Goal: Task Accomplishment & Management: Use online tool/utility

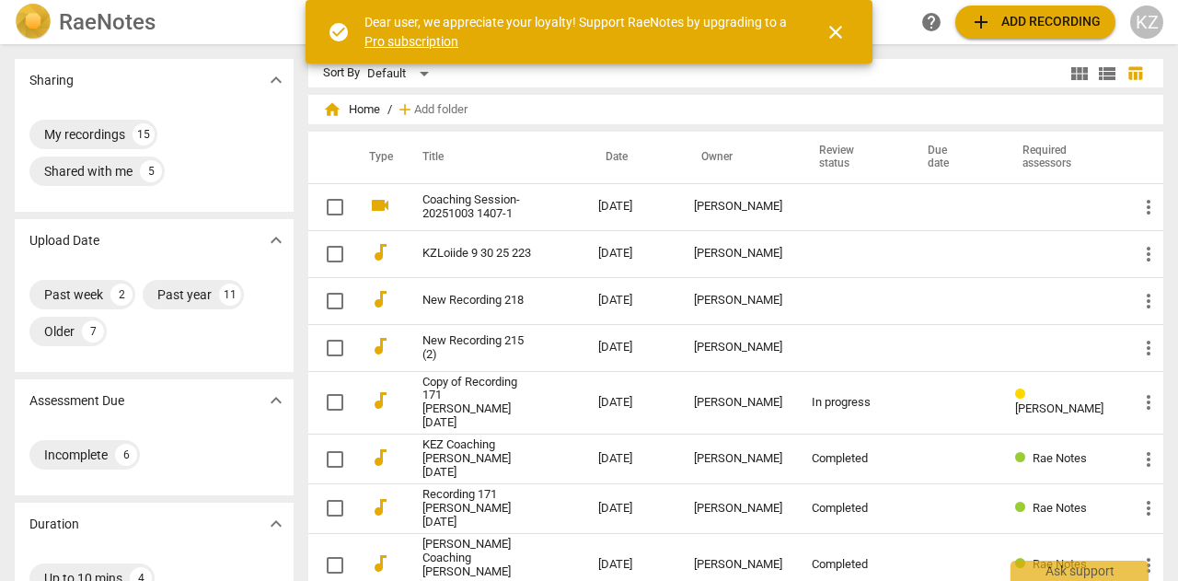
click at [134, 212] on div "Sharing expand_more My recordings 15 Shared with me 5 Upload Date expand_more P…" at bounding box center [154, 582] width 279 height 1046
click at [984, 22] on span "add" at bounding box center [981, 22] width 22 height 22
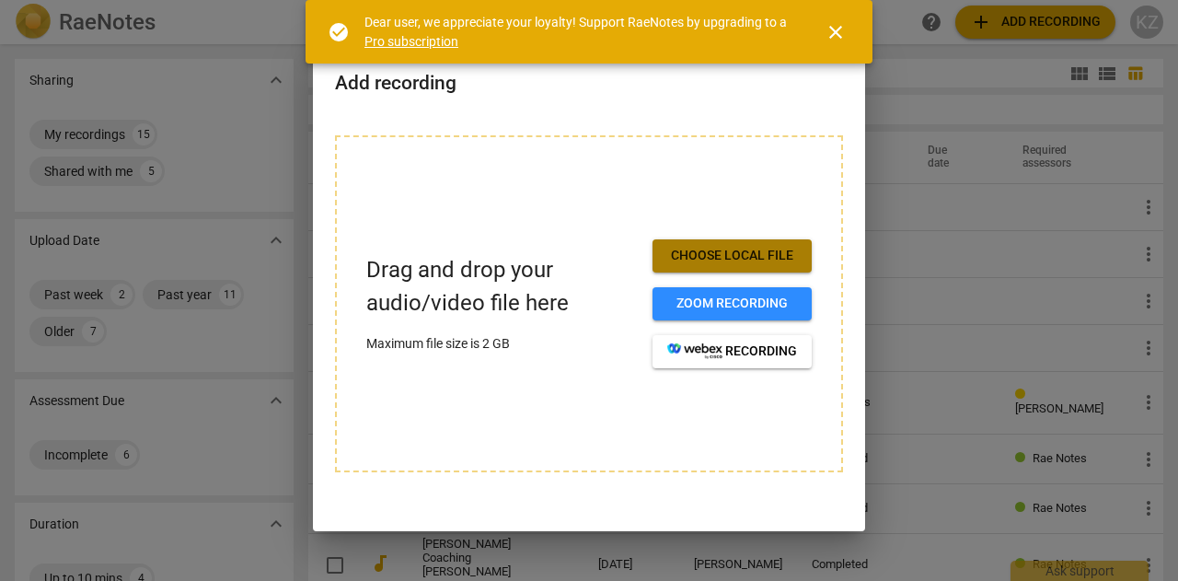
click at [716, 254] on span "Choose local file" at bounding box center [732, 256] width 130 height 18
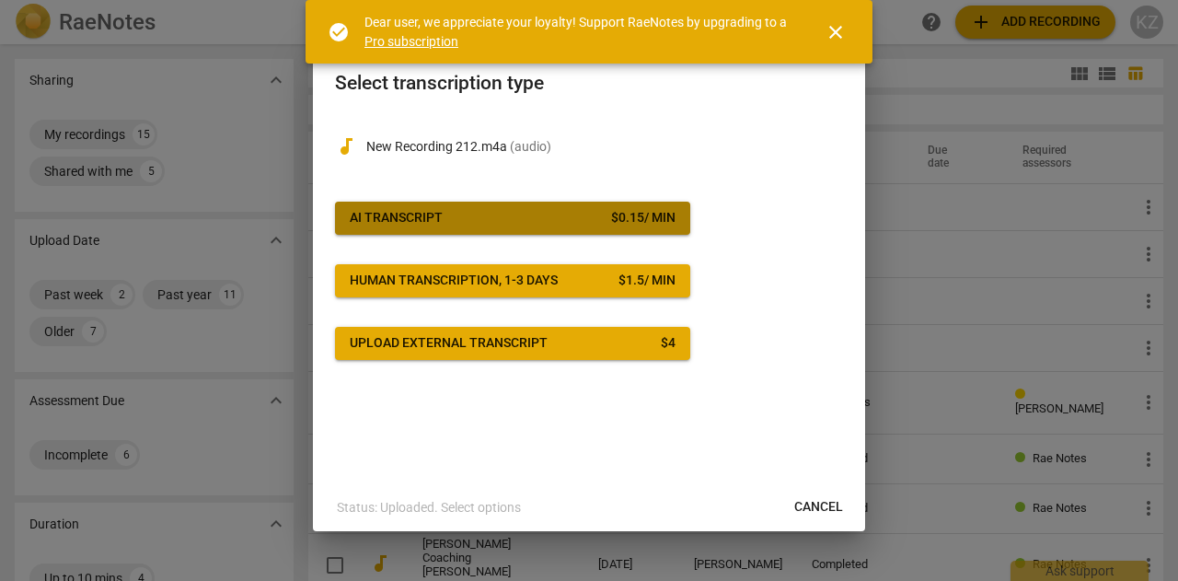
click at [628, 219] on div "$ 0.15 / min" at bounding box center [643, 218] width 64 height 18
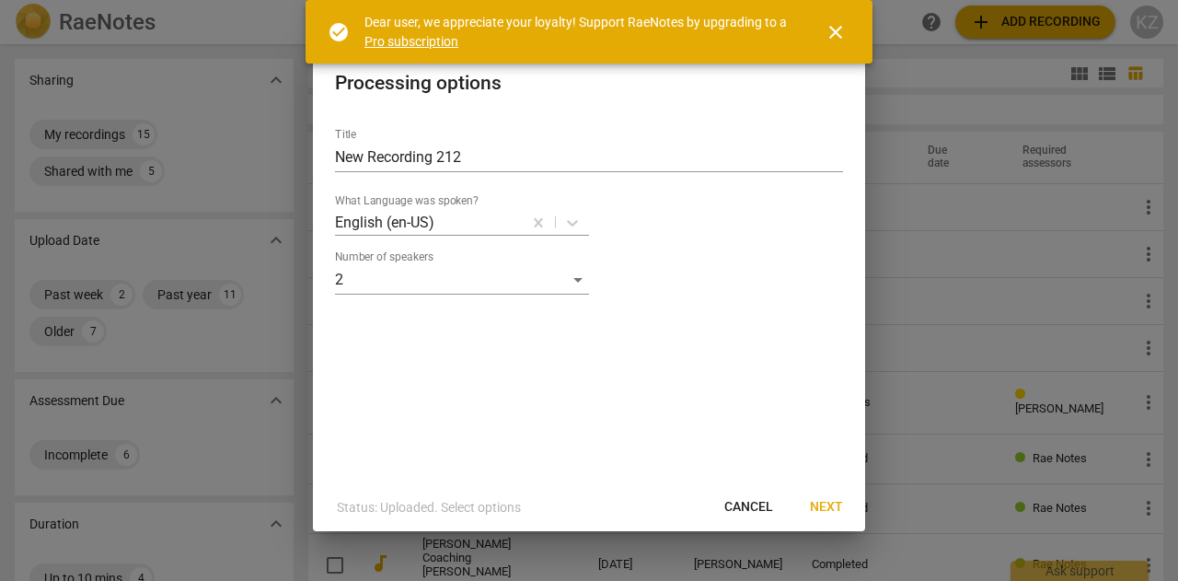
click at [830, 505] on span "Next" at bounding box center [826, 507] width 33 height 18
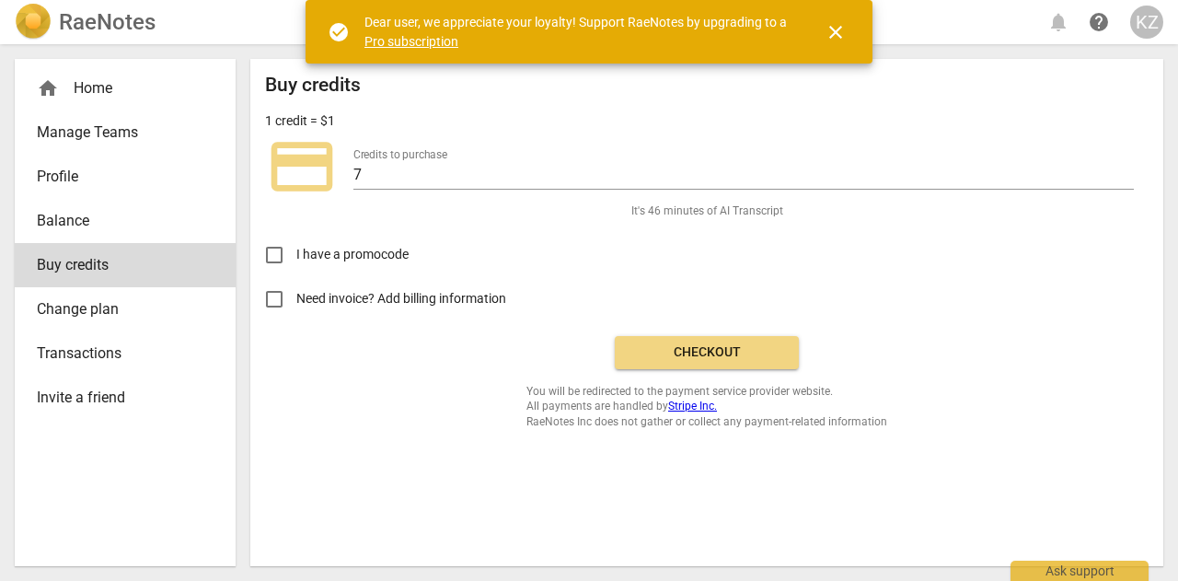
click at [700, 362] on button "Checkout" at bounding box center [707, 352] width 184 height 33
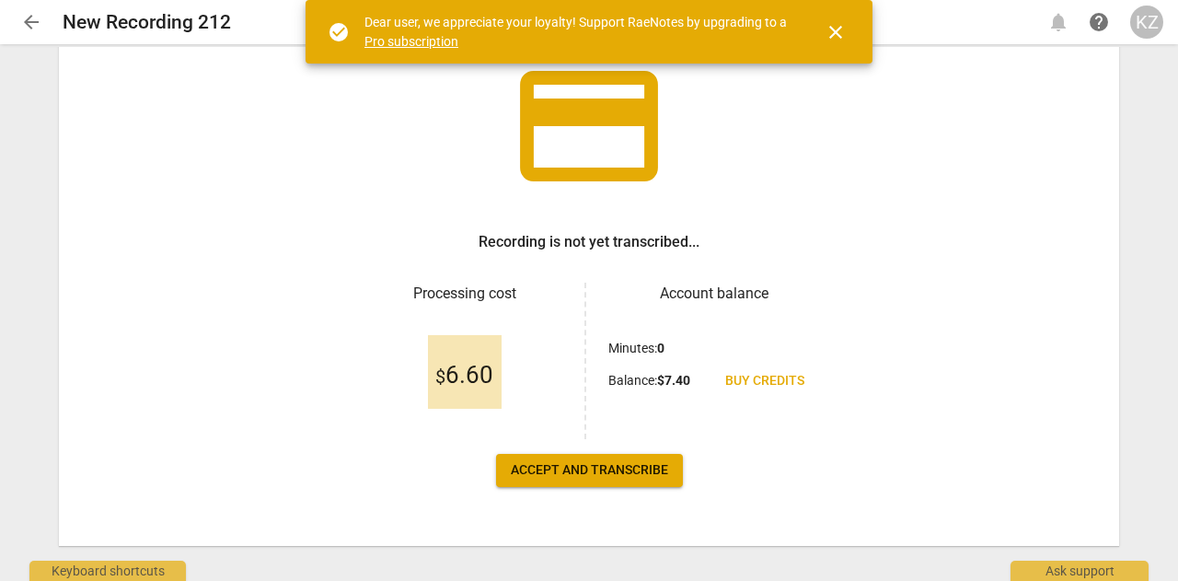
scroll to position [145, 0]
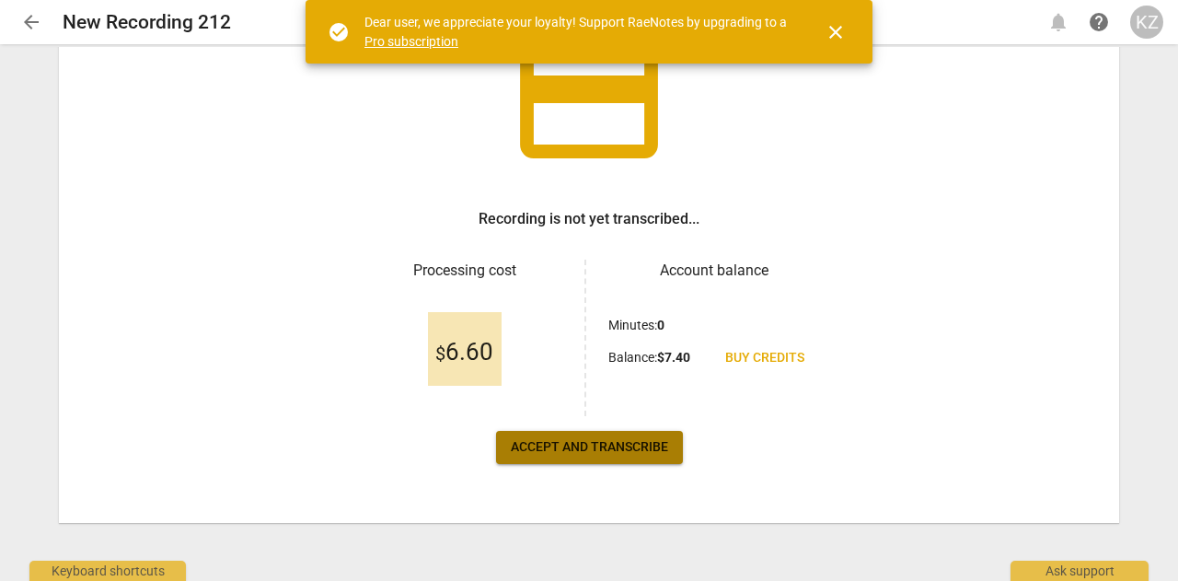
click at [598, 447] on span "Accept and transcribe" at bounding box center [589, 447] width 157 height 18
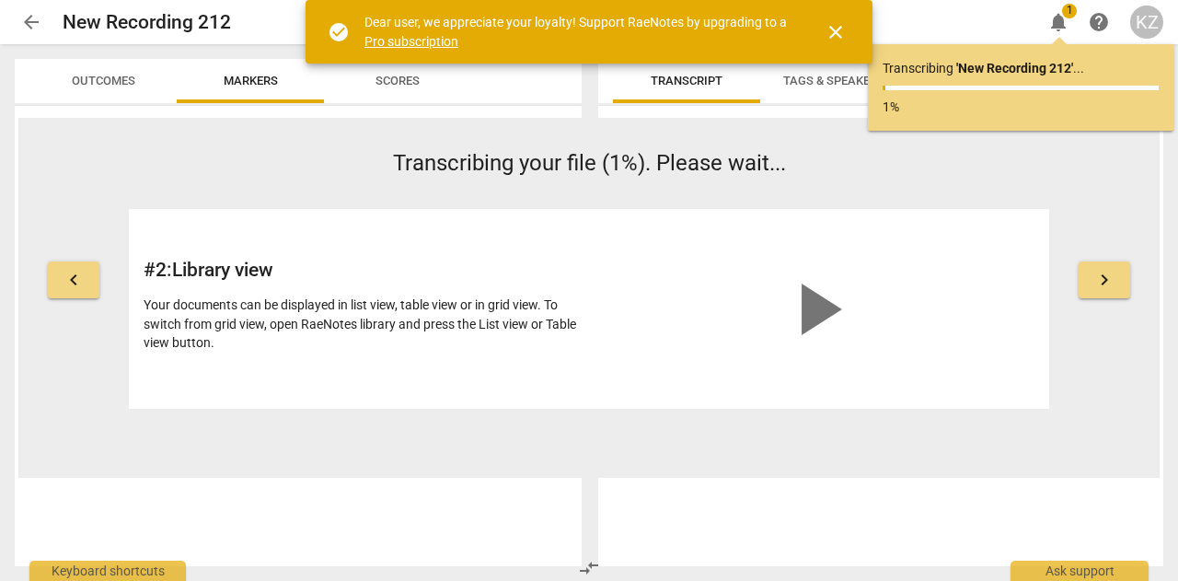
click at [598, 444] on div "keyboard_arrow_left Transcribing your file (1%). Please wait... # 2 : Library v…" at bounding box center [589, 298] width 1142 height 360
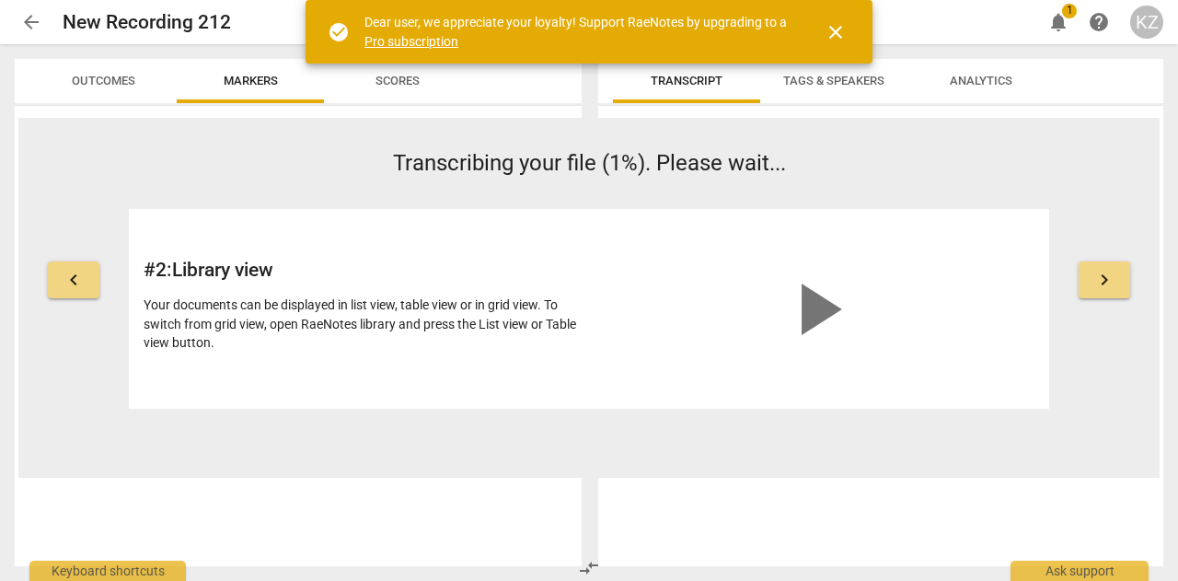
click at [590, 442] on div "keyboard_arrow_left Transcribing your file (1%). Please wait... # 2 : Library v…" at bounding box center [589, 298] width 1142 height 360
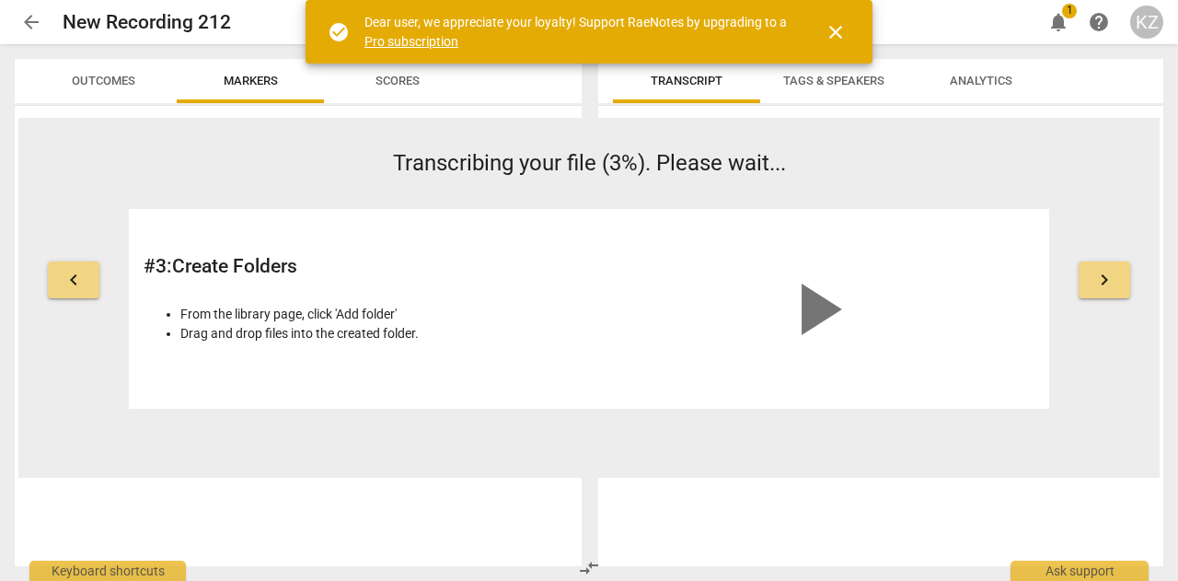
click at [1173, 120] on div "Transcript Tags & Speakers Analytics [DATE]T19:50:48Z Tags [PERSON_NAME] People" at bounding box center [884, 312] width 587 height 537
click at [834, 29] on span "close" at bounding box center [836, 32] width 22 height 22
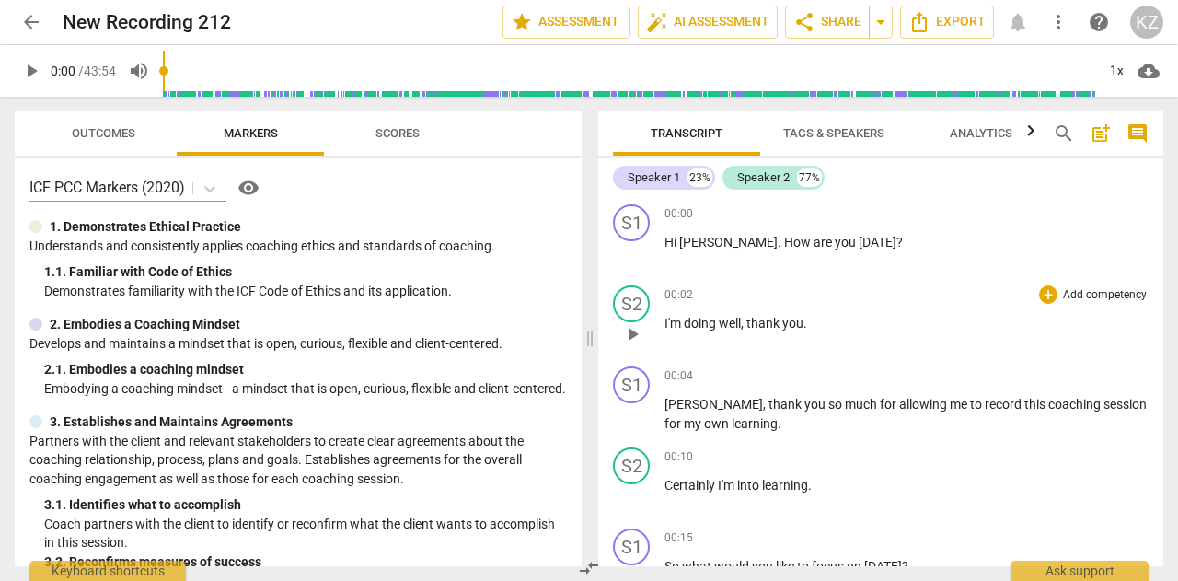
click at [803, 325] on span "you" at bounding box center [793, 323] width 21 height 15
drag, startPoint x: 803, startPoint y: 325, endPoint x: 737, endPoint y: 209, distance: 133.6
click at [737, 209] on div "00:00 + Add competency keyboard_arrow_right" at bounding box center [907, 213] width 484 height 18
click at [635, 250] on span "play_arrow" at bounding box center [632, 253] width 22 height 22
drag, startPoint x: 1085, startPoint y: 535, endPoint x: 1062, endPoint y: 602, distance: 71.0
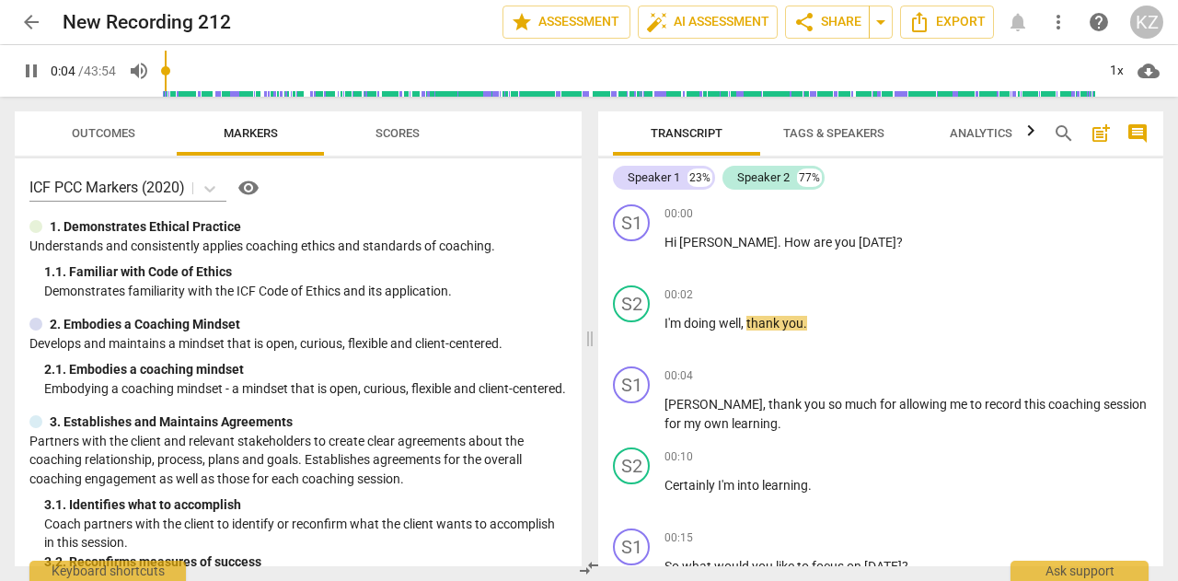
click at [1062, 0] on html "arrow_back New Recording 212 edit star Assessment auto_fix_high AI Assessment s…" at bounding box center [589, 0] width 1178 height 0
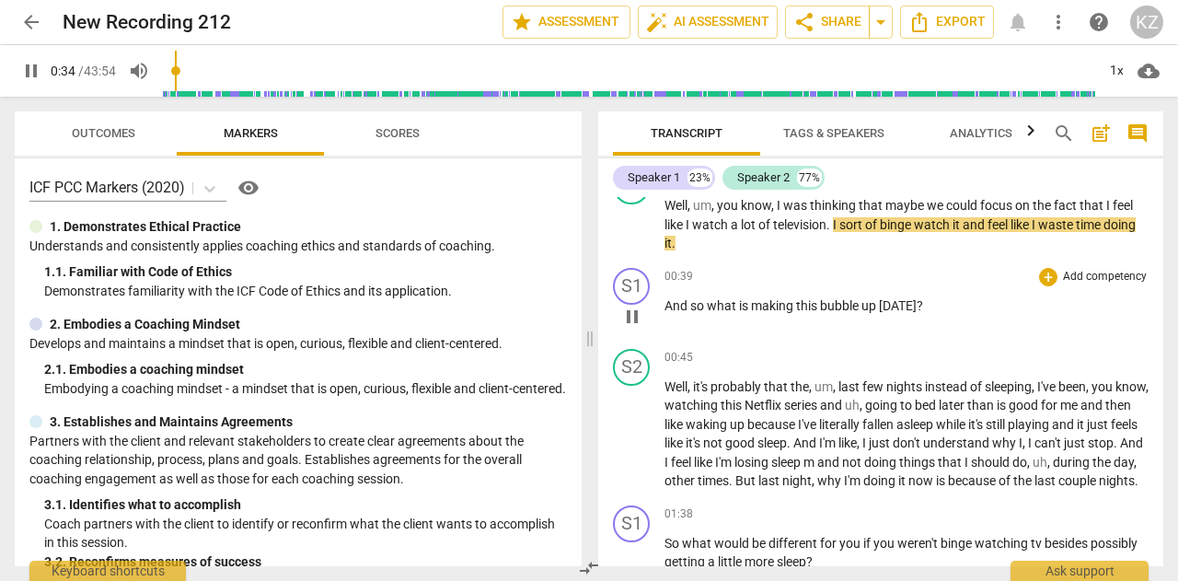
click at [651, 321] on div "play_arrow pause" at bounding box center [641, 317] width 47 height 24
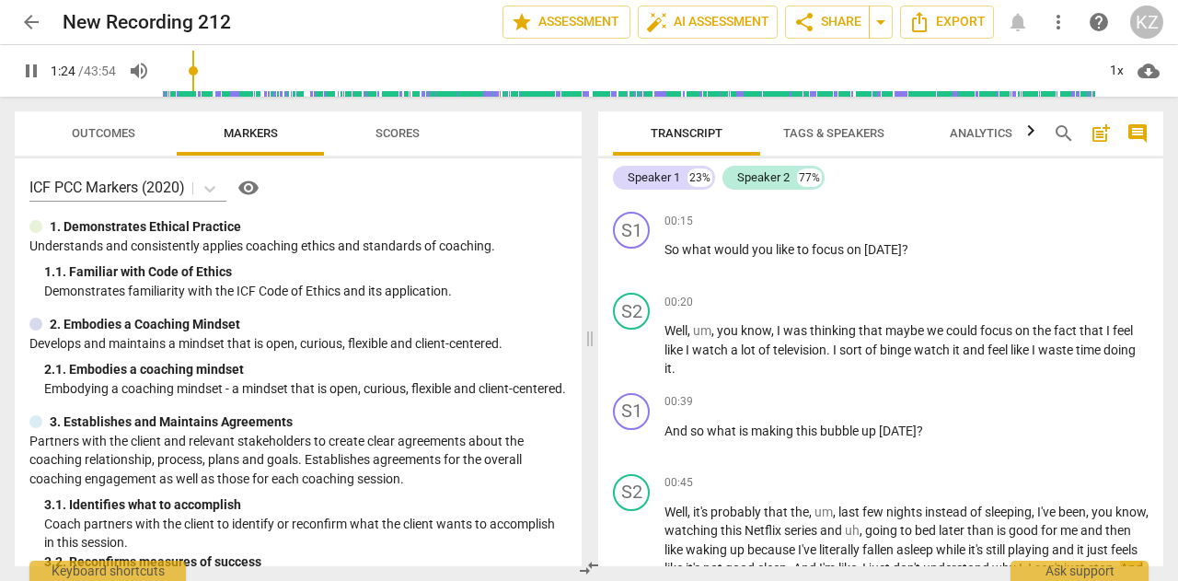
scroll to position [0, 0]
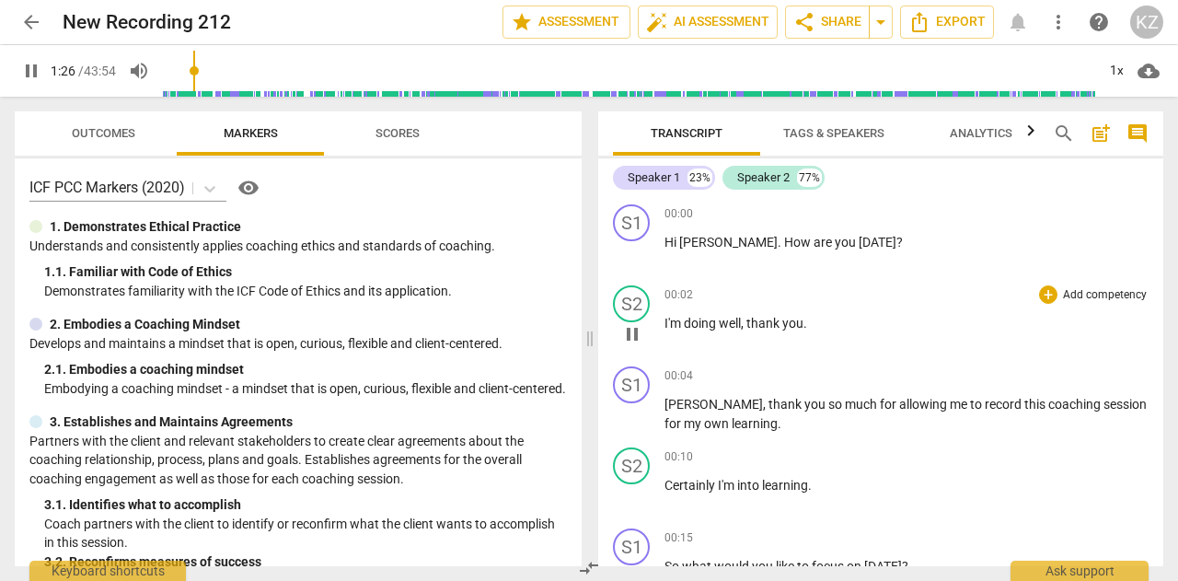
click at [803, 324] on span "you" at bounding box center [793, 323] width 21 height 15
click at [635, 331] on span "pause" at bounding box center [632, 334] width 22 height 22
type input "90"
click at [805, 328] on span "." at bounding box center [806, 323] width 4 height 15
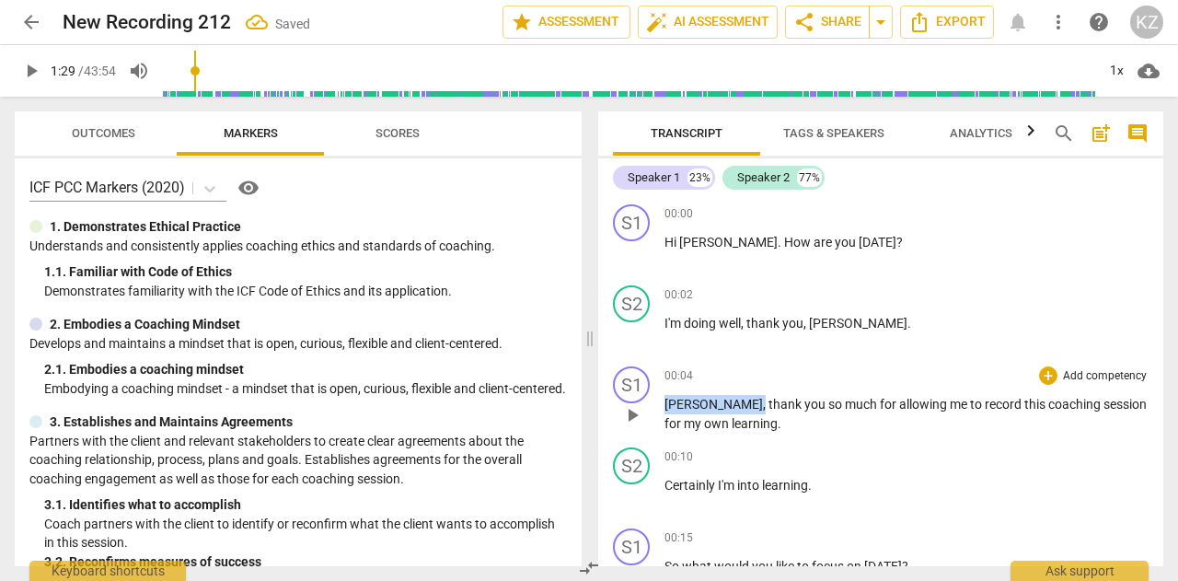
drag, startPoint x: 668, startPoint y: 399, endPoint x: 718, endPoint y: 404, distance: 50.0
click at [718, 404] on p "[PERSON_NAME] , thank you so much for allowing me to record this coaching sessi…" at bounding box center [907, 414] width 484 height 38
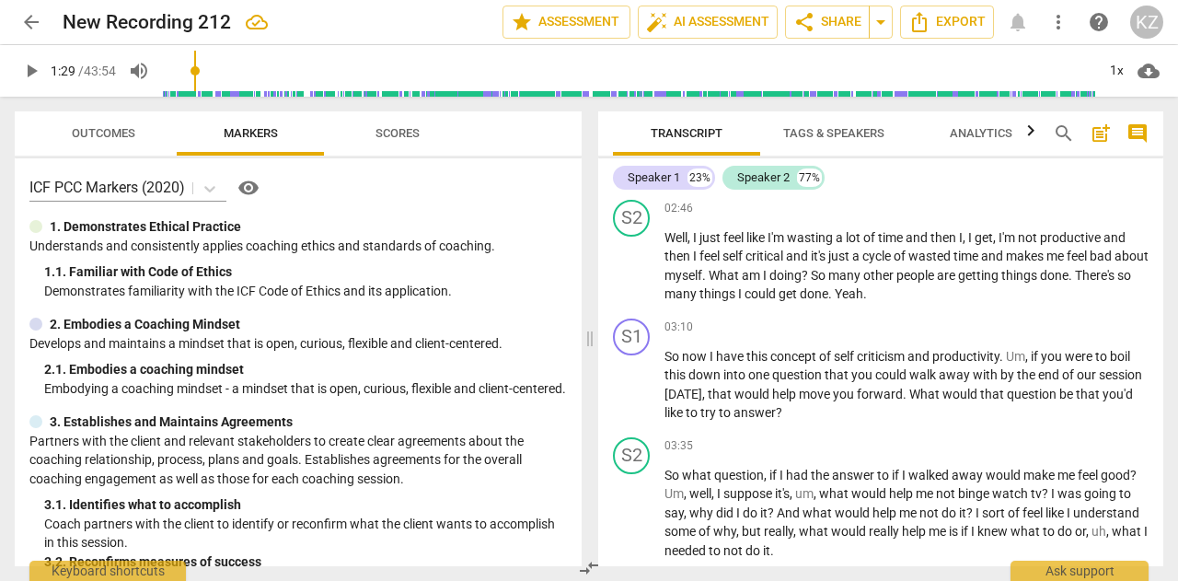
scroll to position [835, 0]
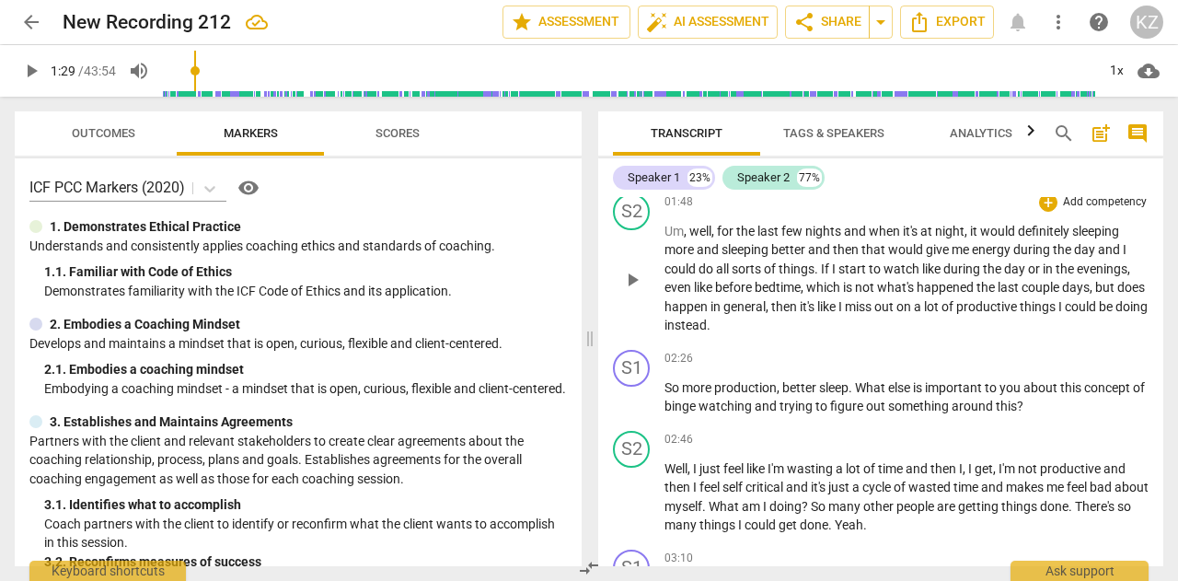
click at [632, 291] on span "play_arrow" at bounding box center [632, 280] width 22 height 22
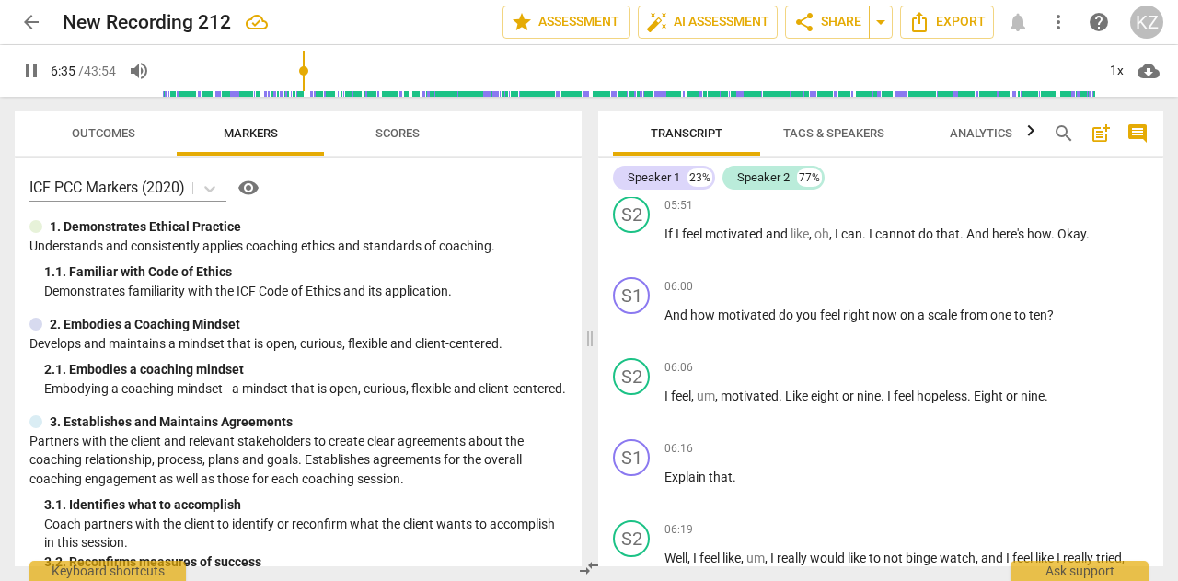
scroll to position [2419, 0]
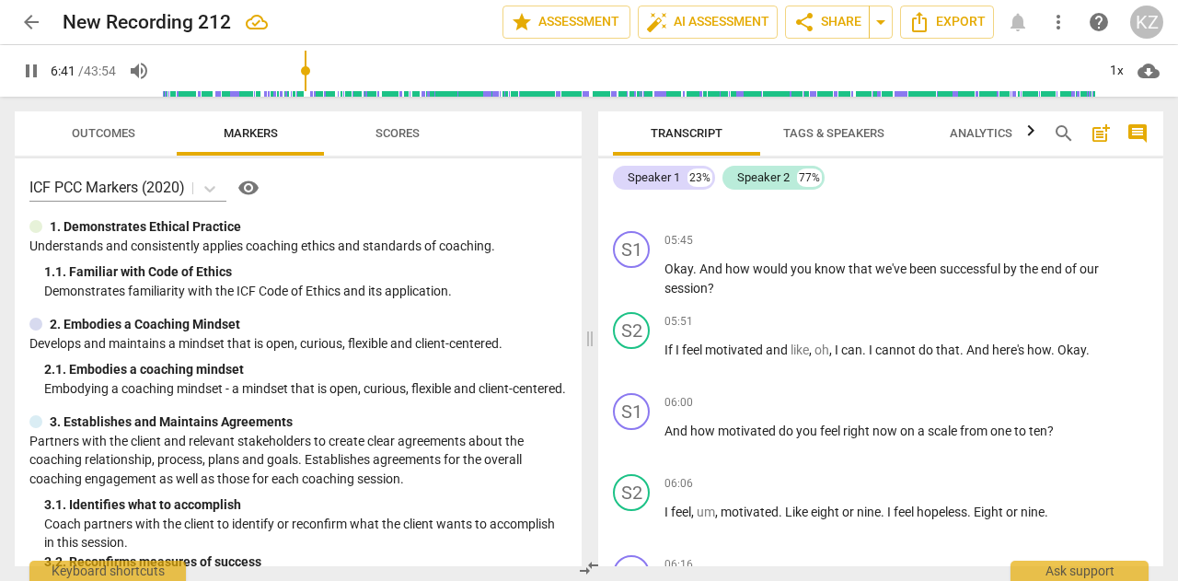
click at [1177, 257] on div "Transcript Tags & Speakers Analytics search post_add comment Speaker 1 23% Spea…" at bounding box center [884, 339] width 587 height 484
drag, startPoint x: 1164, startPoint y: 256, endPoint x: 1175, endPoint y: 276, distance: 23.1
click at [1175, 276] on div "Transcript Tags & Speakers Analytics search post_add comment Speaker 1 23% Spea…" at bounding box center [884, 339] width 587 height 484
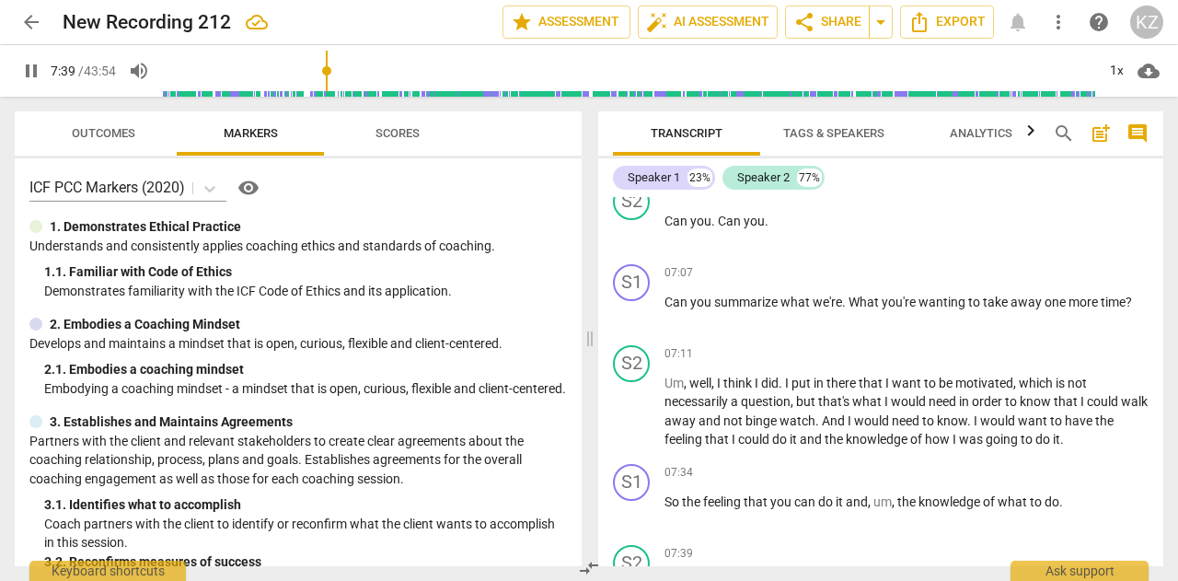
scroll to position [3126, 0]
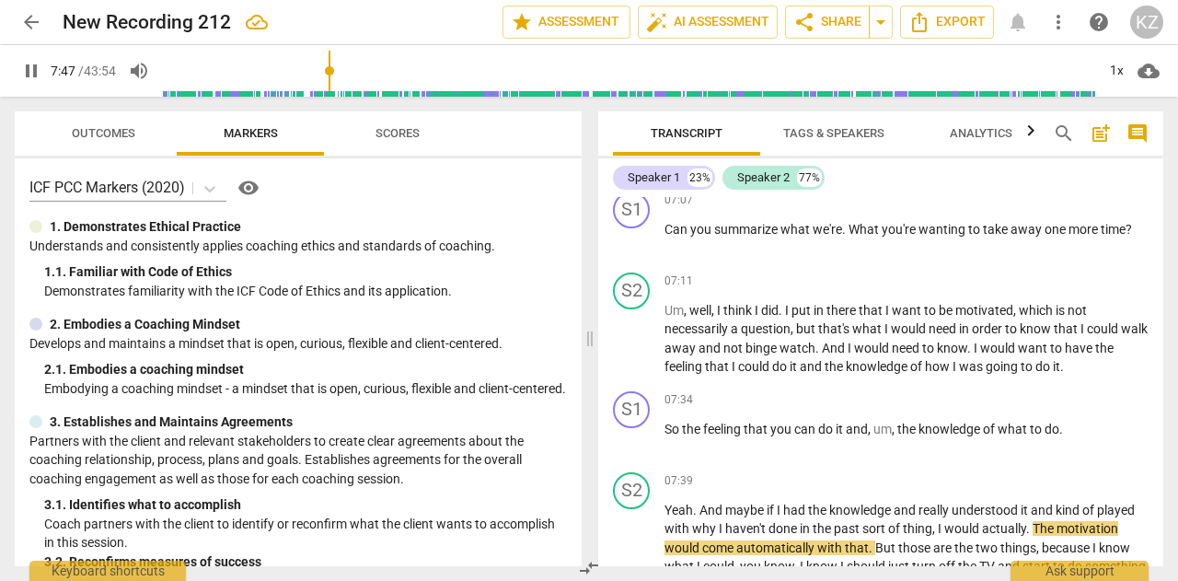
click at [1166, 273] on div "Transcript Tags & Speakers Analytics search post_add comment Speaker 1 23% Spea…" at bounding box center [884, 339] width 587 height 484
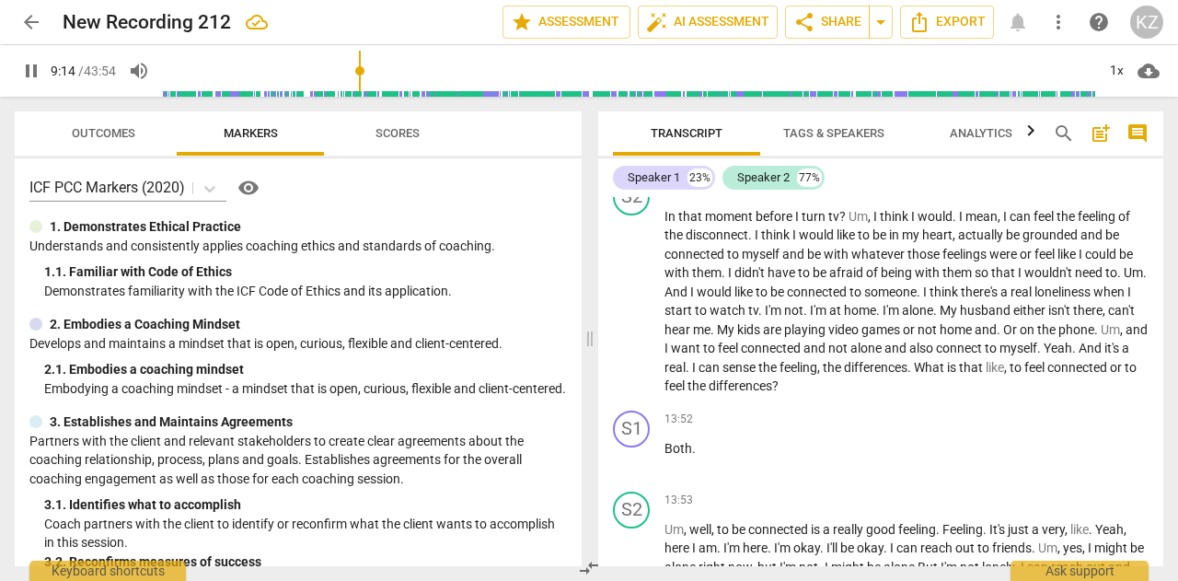
scroll to position [5705, 0]
drag, startPoint x: 1177, startPoint y: 323, endPoint x: 1084, endPoint y: 168, distance: 180.5
click at [1084, 168] on div "Transcript Tags & Speakers Analytics search post_add comment Speaker 1 23% Spea…" at bounding box center [884, 339] width 587 height 484
click at [683, 25] on span "auto_fix_high AI Assessment" at bounding box center [707, 22] width 123 height 22
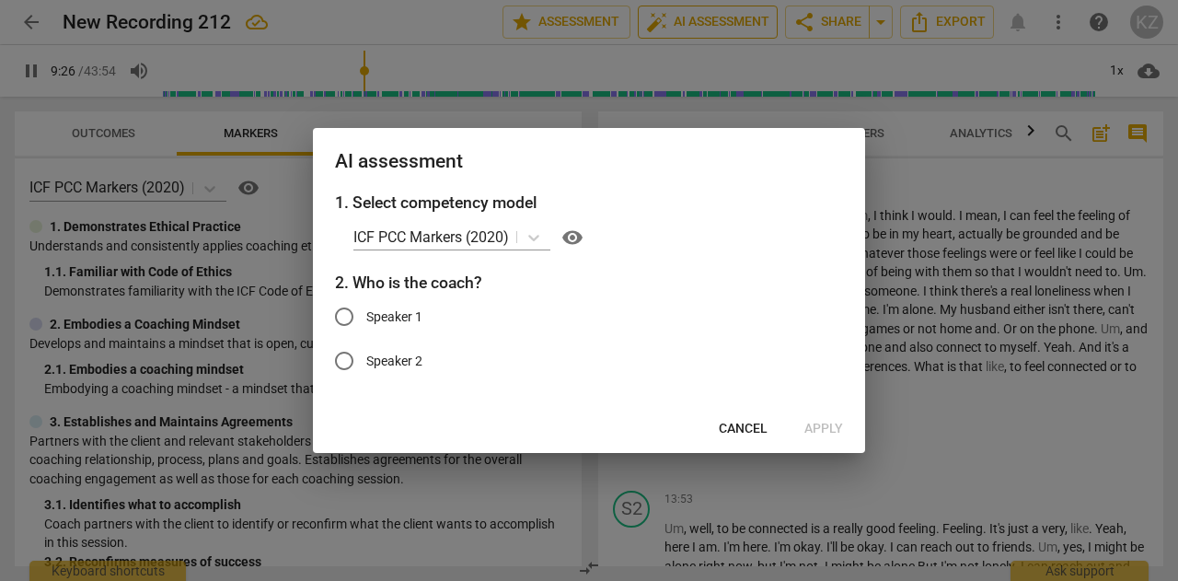
scroll to position [4292, 0]
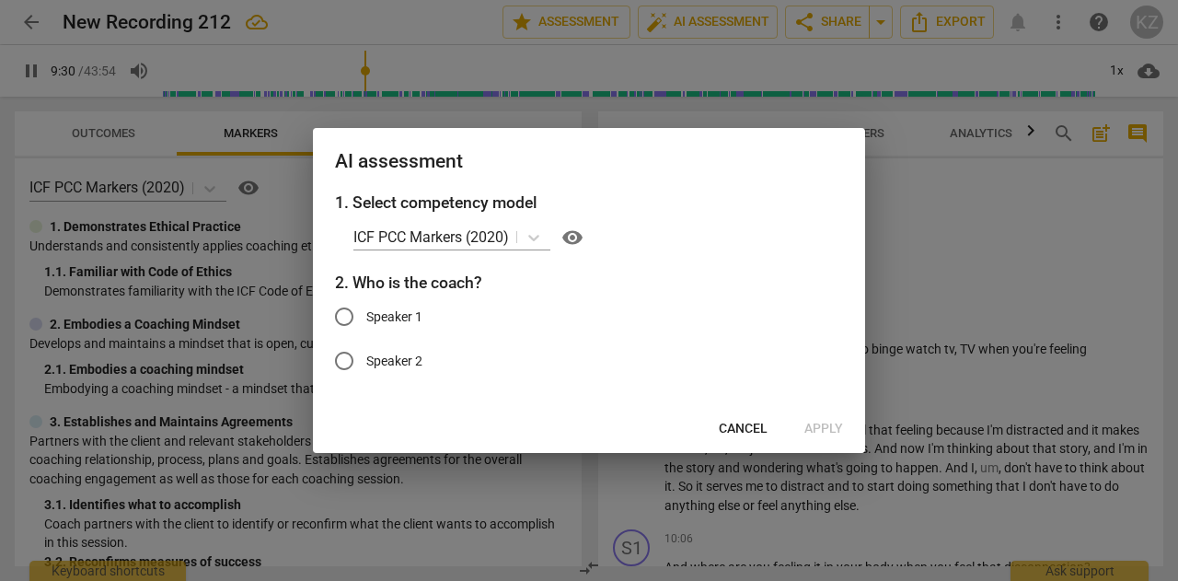
type input "570"
click at [335, 314] on input "Speaker 1" at bounding box center [344, 317] width 44 height 44
radio input "true"
click at [831, 423] on span "Apply" at bounding box center [824, 429] width 39 height 18
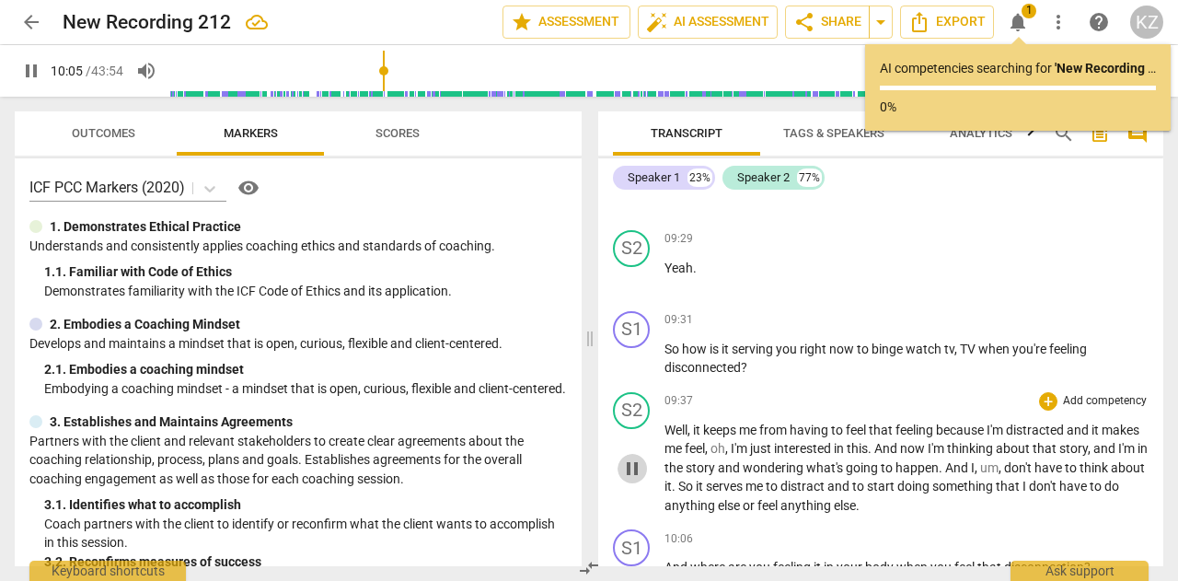
click at [633, 480] on span "pause" at bounding box center [632, 469] width 22 height 22
type input "606"
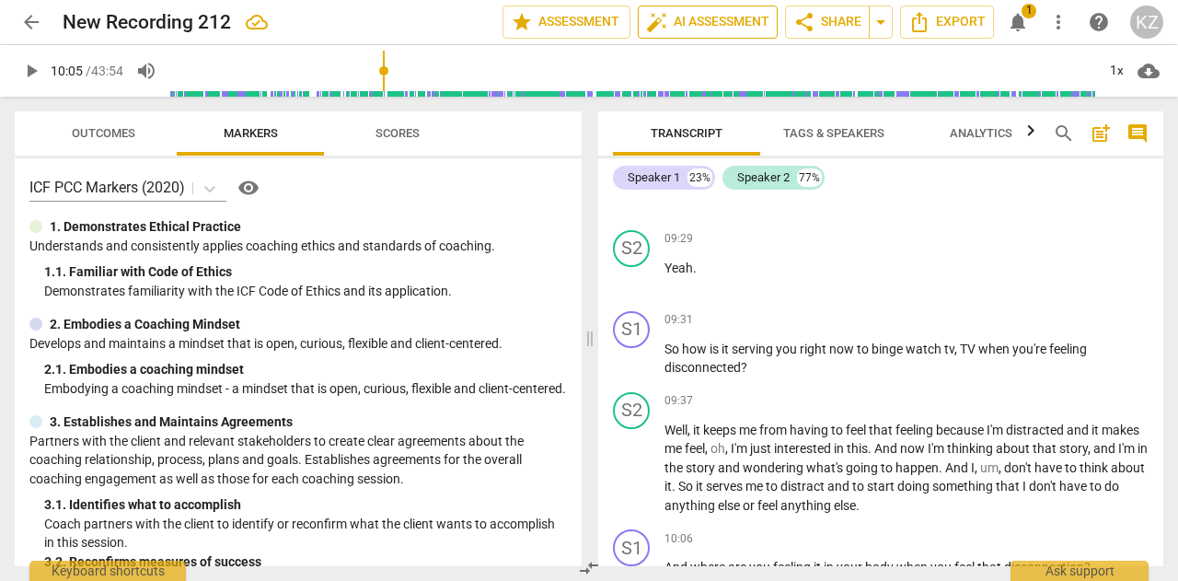
click at [677, 19] on span "auto_fix_high AI Assessment" at bounding box center [707, 22] width 123 height 22
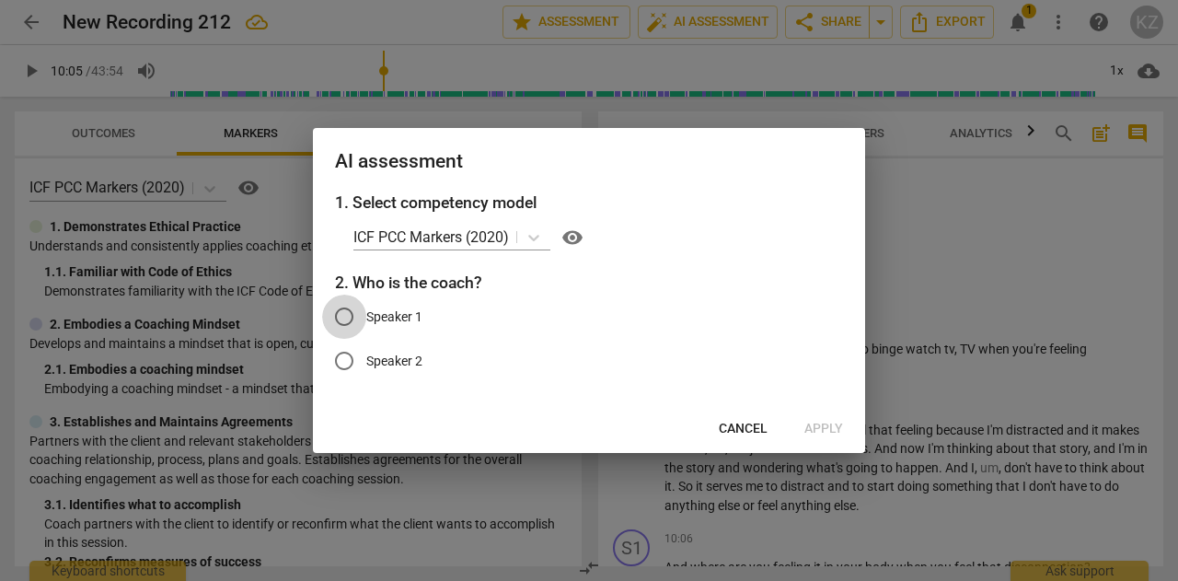
click at [346, 316] on input "Speaker 1" at bounding box center [344, 317] width 44 height 44
radio input "true"
click at [825, 428] on span "Apply" at bounding box center [824, 429] width 39 height 18
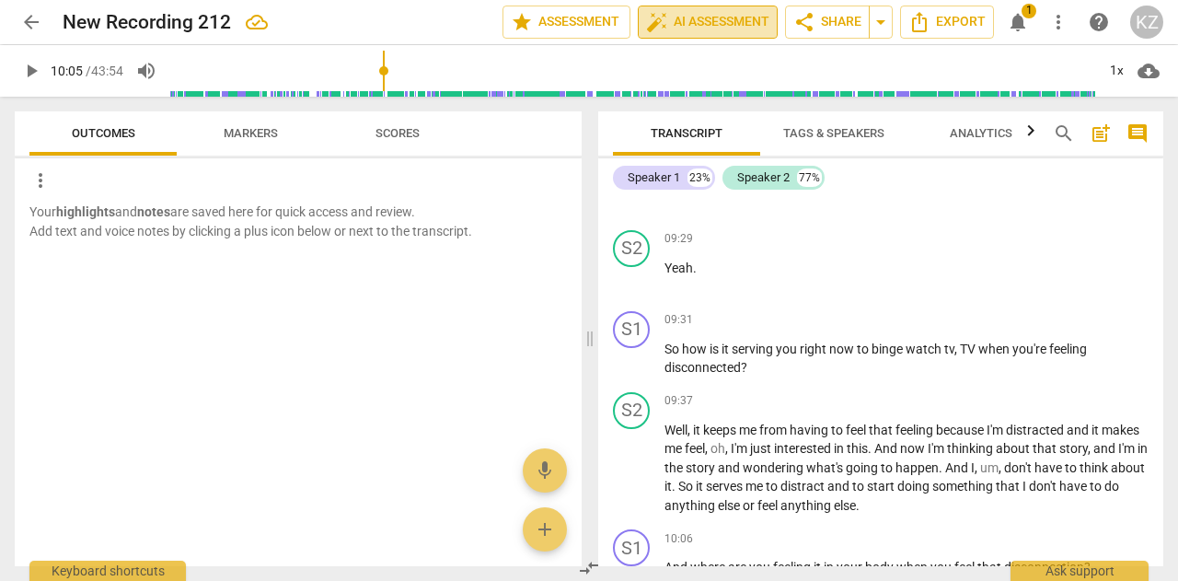
click at [701, 23] on span "auto_fix_high AI Assessment" at bounding box center [707, 22] width 123 height 22
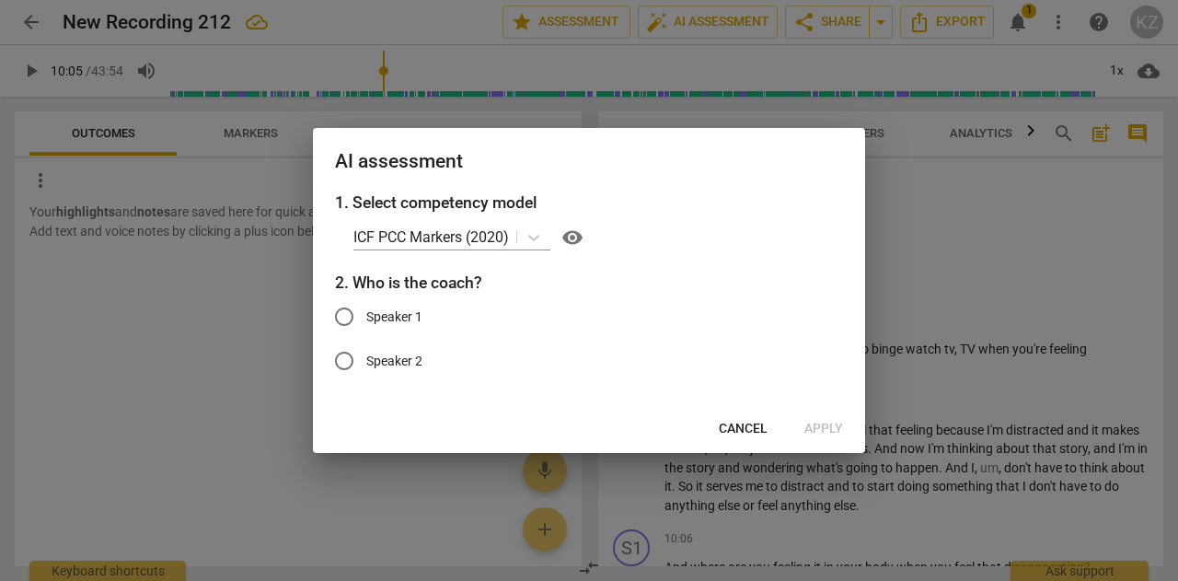
click at [996, 276] on div at bounding box center [589, 290] width 1178 height 581
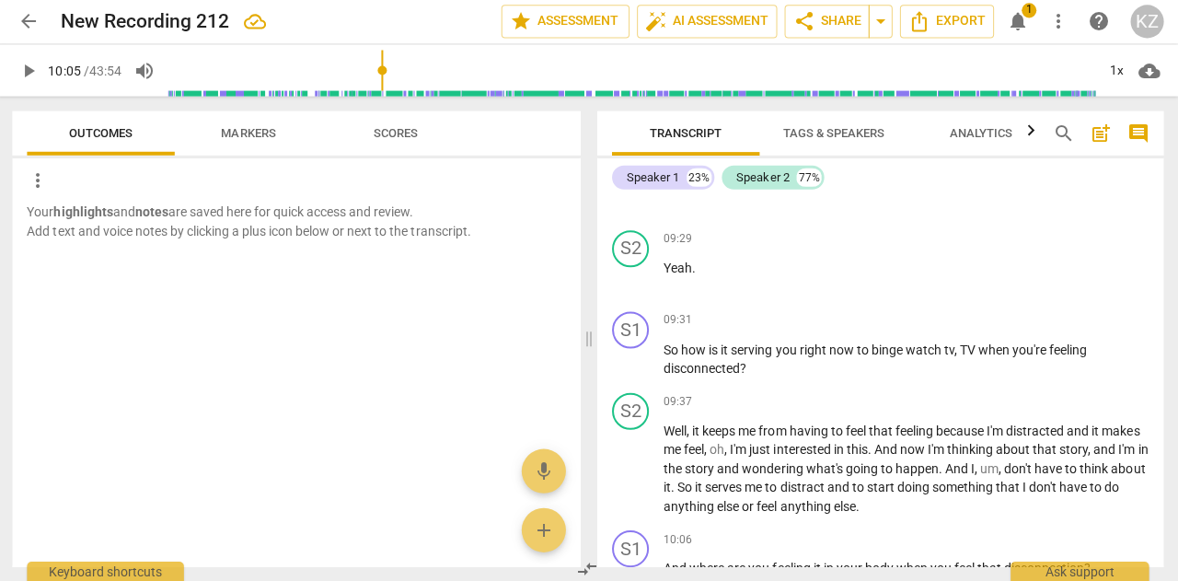
scroll to position [0, 0]
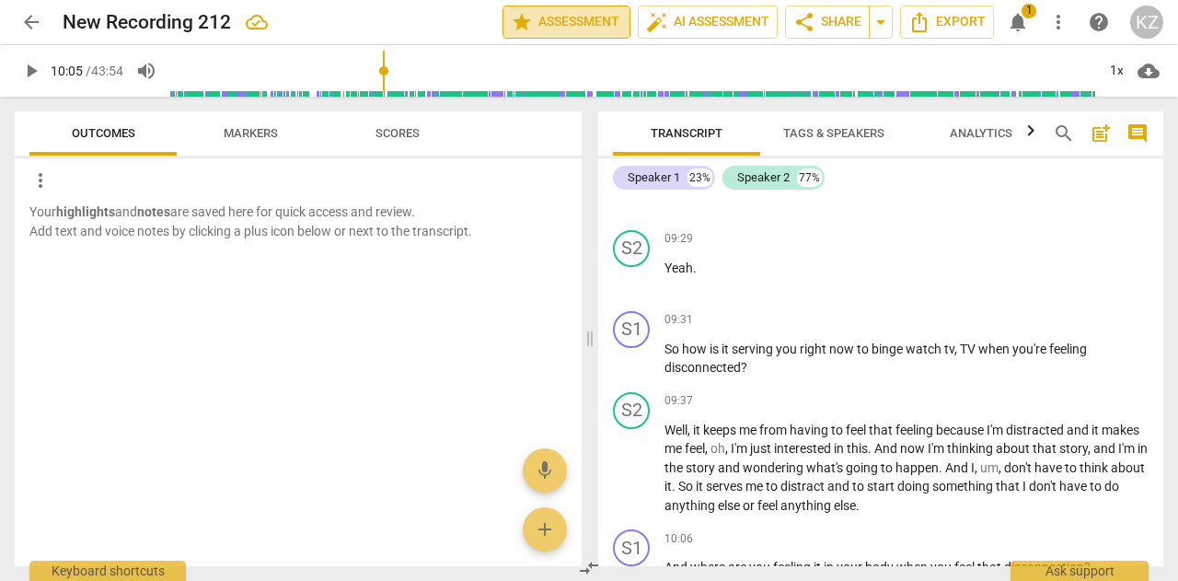
click at [568, 21] on span "star Assessment" at bounding box center [566, 22] width 111 height 22
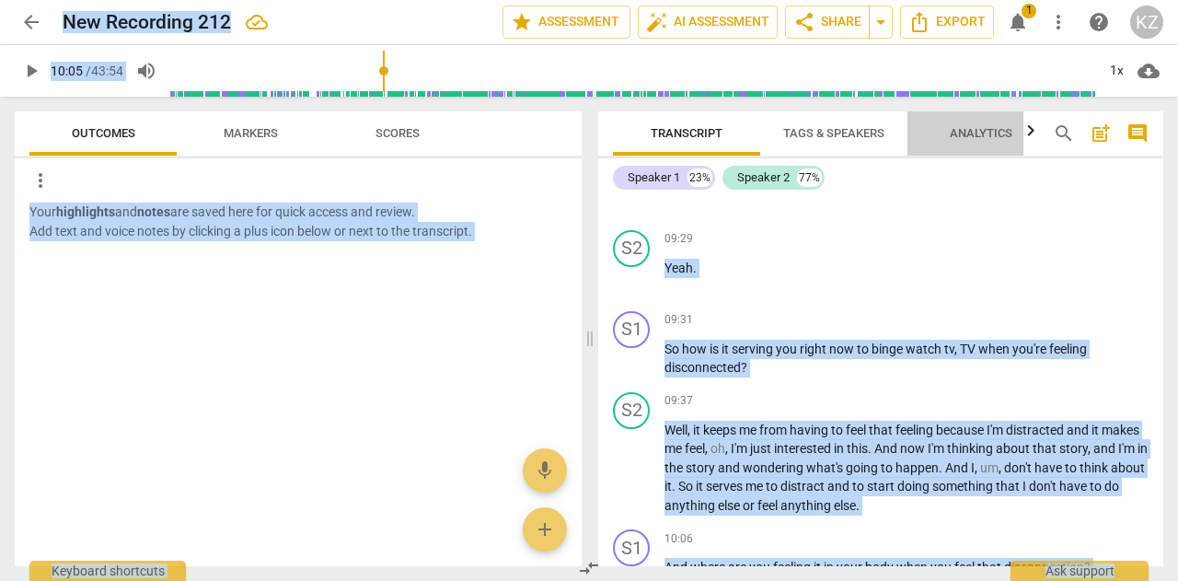
click at [976, 127] on span "Analytics" at bounding box center [981, 133] width 63 height 14
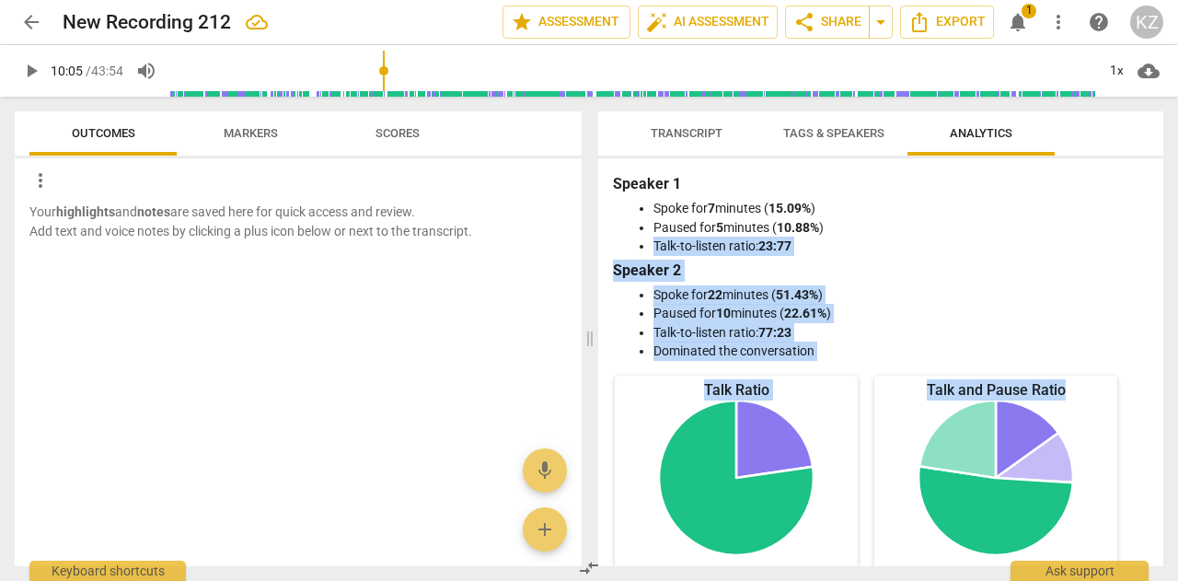
drag, startPoint x: 1156, startPoint y: 228, endPoint x: 1177, endPoint y: 369, distance: 142.3
click at [1177, 369] on div "Transcript Tags & Speakers Analytics Speaker 1 23% Speaker 2 77% S1 play_arrow …" at bounding box center [884, 339] width 587 height 484
click at [687, 132] on span "Transcript" at bounding box center [687, 133] width 72 height 14
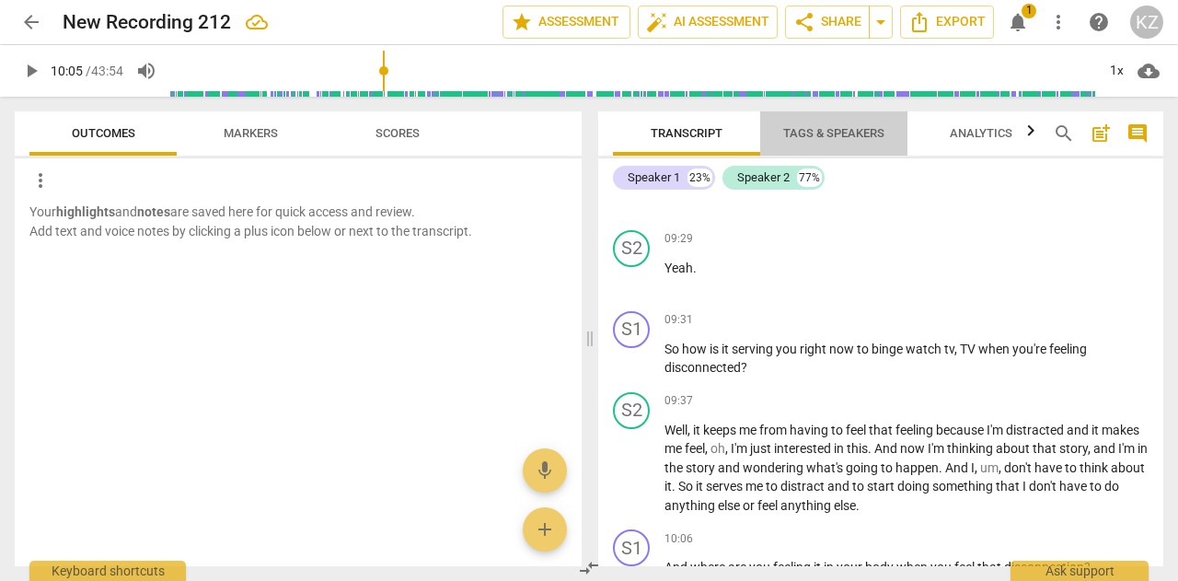
click at [840, 129] on span "Tags & Speakers" at bounding box center [833, 133] width 101 height 14
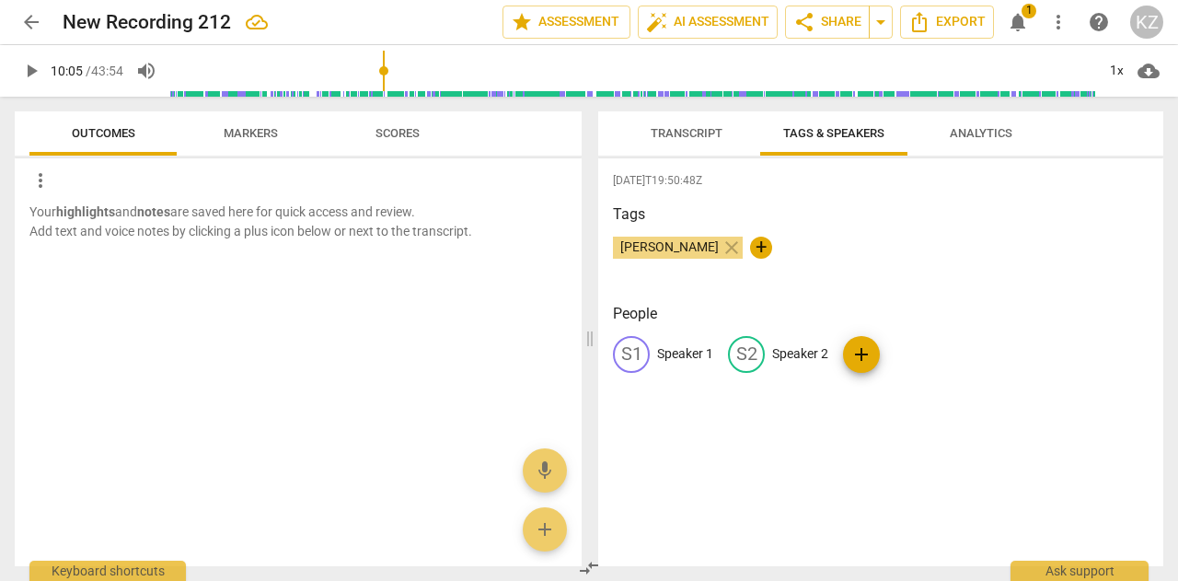
click at [261, 133] on span "Markers" at bounding box center [251, 133] width 54 height 14
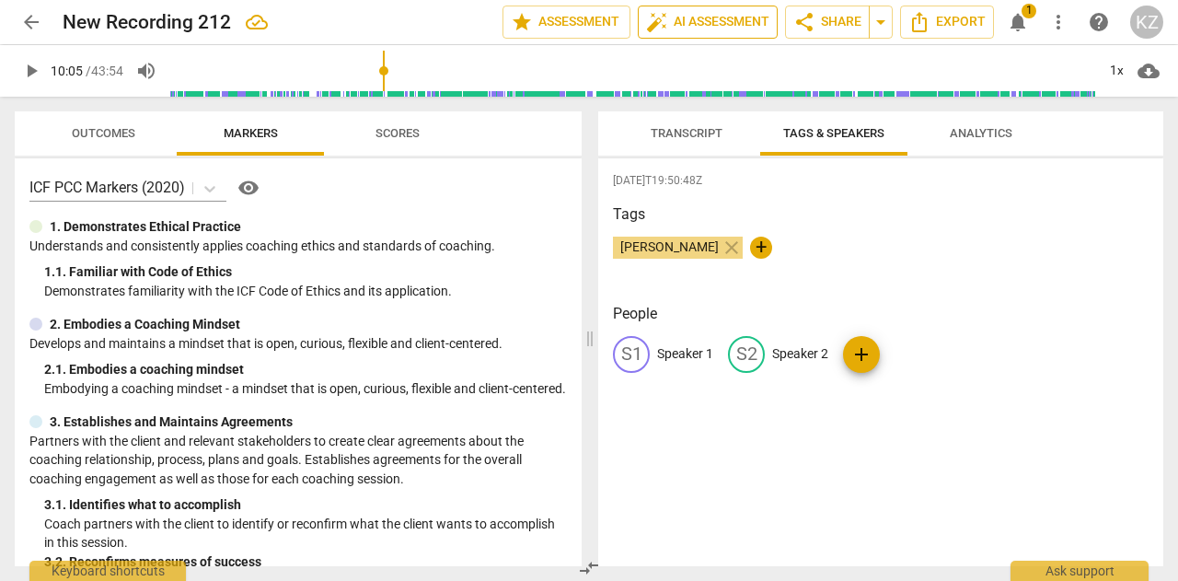
click at [684, 20] on span "auto_fix_high AI Assessment" at bounding box center [707, 22] width 123 height 22
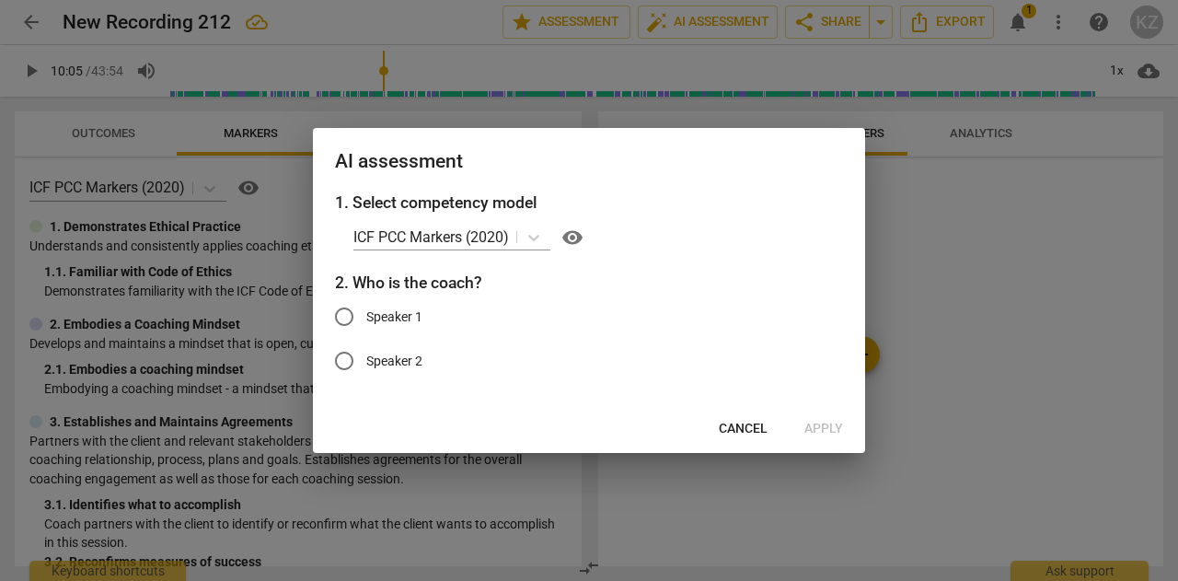
click at [342, 314] on input "Speaker 1" at bounding box center [344, 317] width 44 height 44
radio input "true"
click at [824, 426] on span "Apply" at bounding box center [824, 429] width 39 height 18
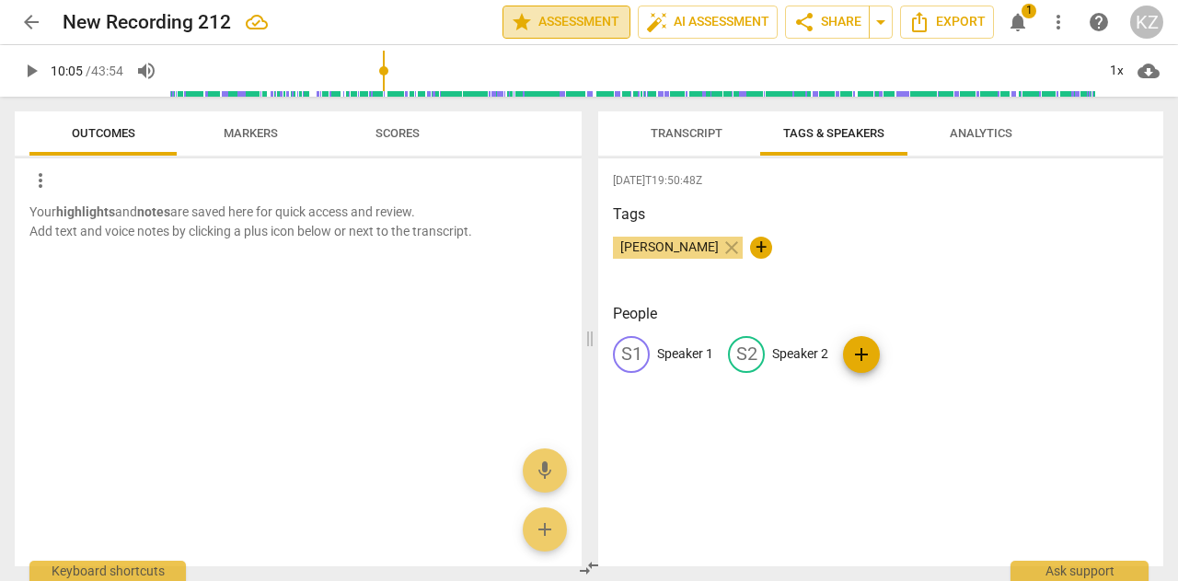
click at [547, 14] on span "star Assessment" at bounding box center [566, 22] width 111 height 22
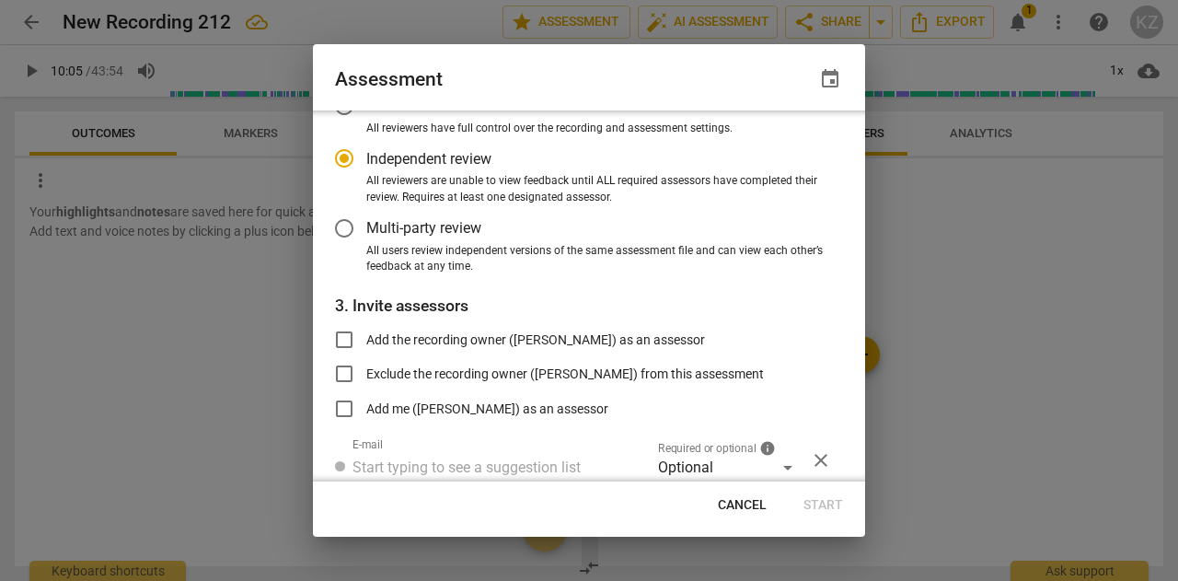
scroll to position [129, 0]
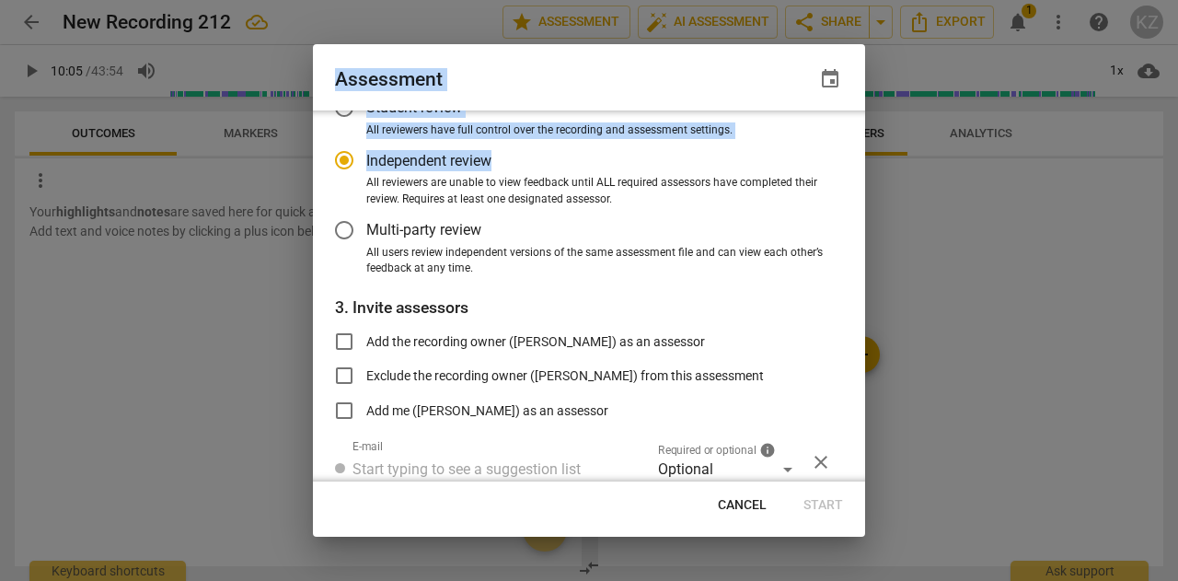
drag, startPoint x: 865, startPoint y: 300, endPoint x: 851, endPoint y: 179, distance: 122.4
click at [851, 179] on div "Assessment event 1. Select competency model ICF PCC Markers (2020) visibility 2…" at bounding box center [589, 290] width 1178 height 581
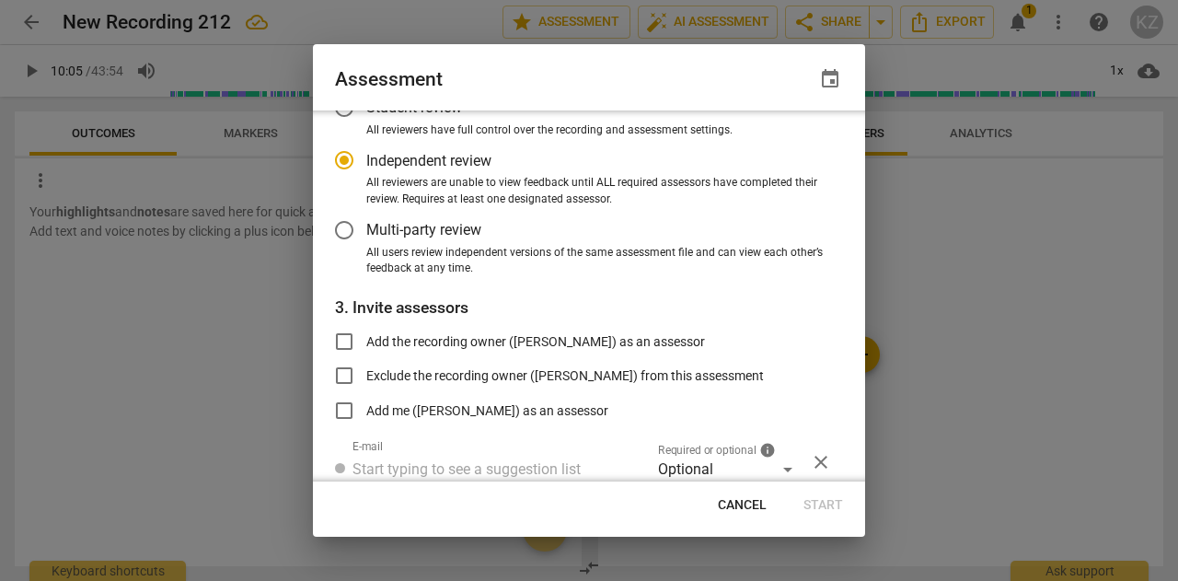
click at [849, 197] on div "1. Select competency model ICF PCC Markers (2020) visibility 2. Select assessme…" at bounding box center [589, 295] width 552 height 371
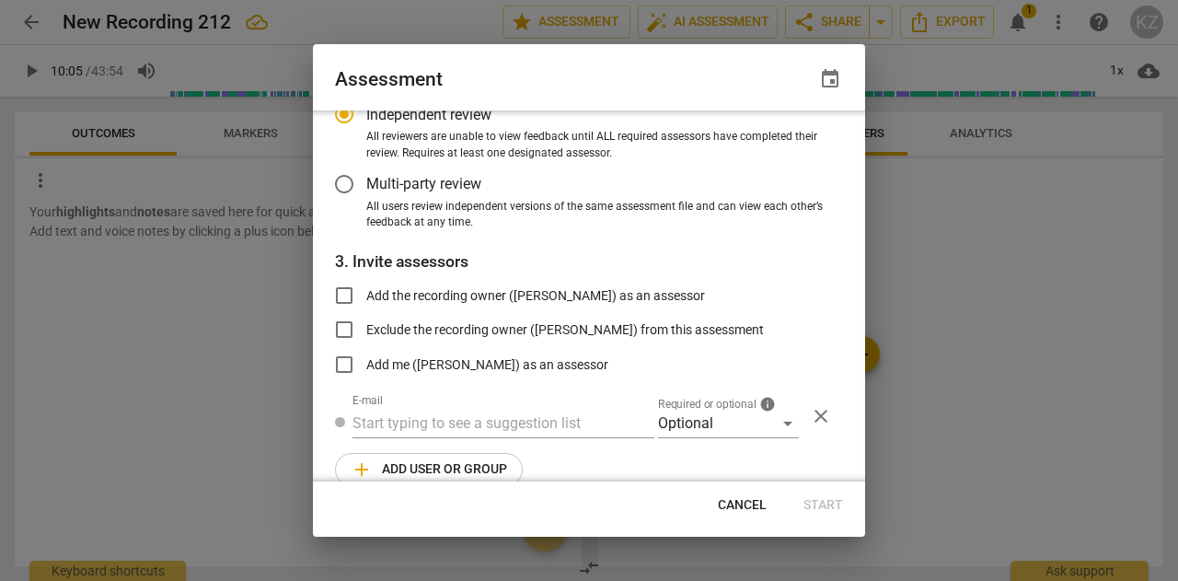
scroll to position [201, 0]
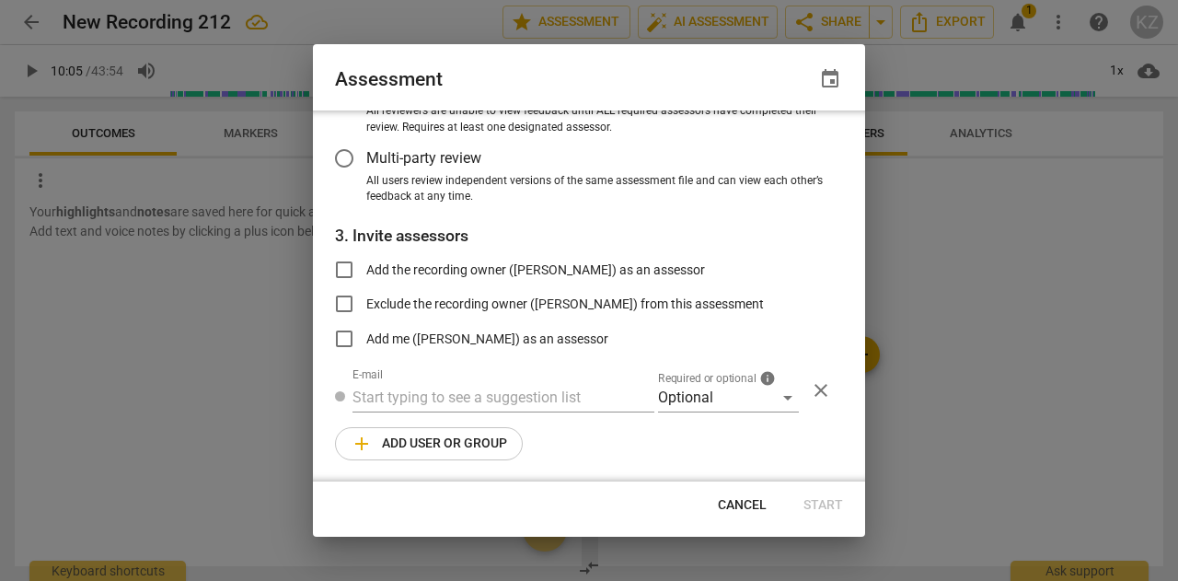
click at [739, 500] on span "Cancel" at bounding box center [742, 505] width 49 height 18
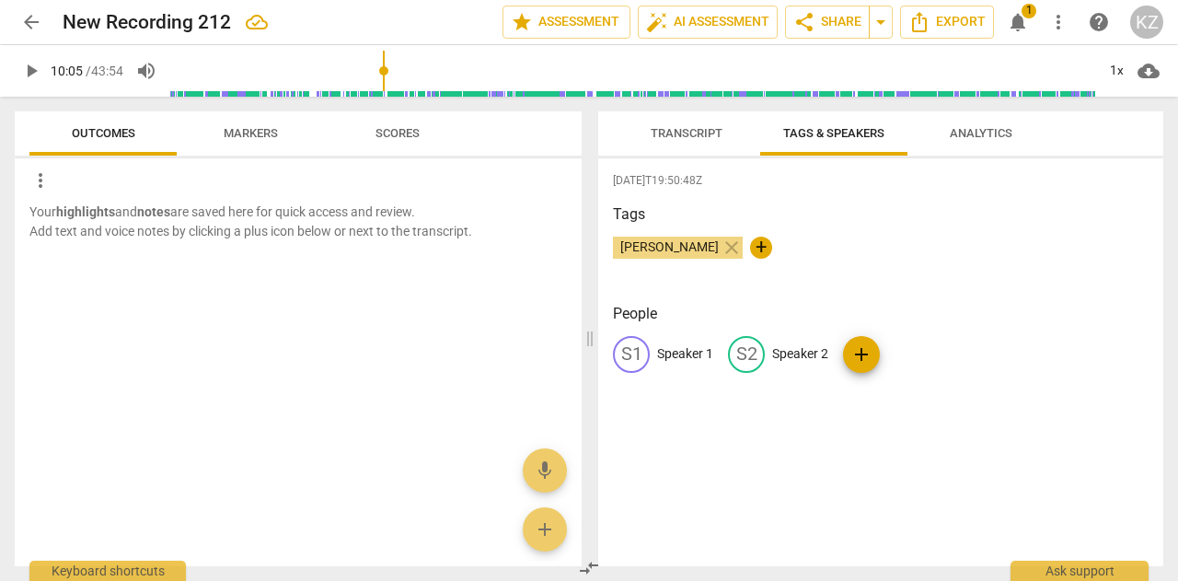
radio input "false"
click at [679, 135] on span "Transcript" at bounding box center [687, 133] width 72 height 14
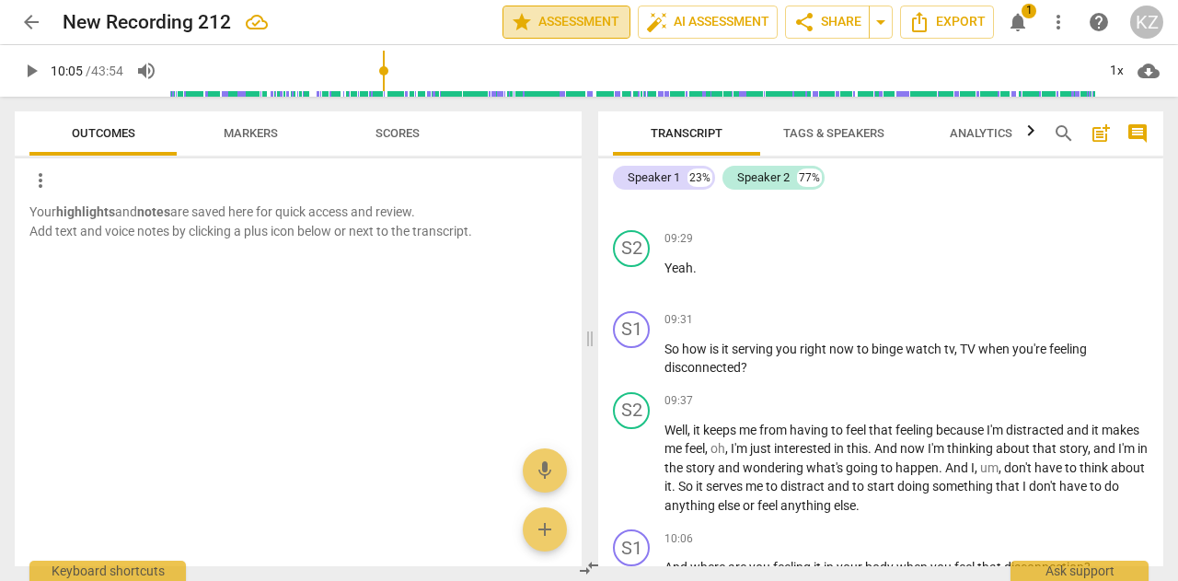
click at [558, 21] on span "star Assessment" at bounding box center [566, 22] width 111 height 22
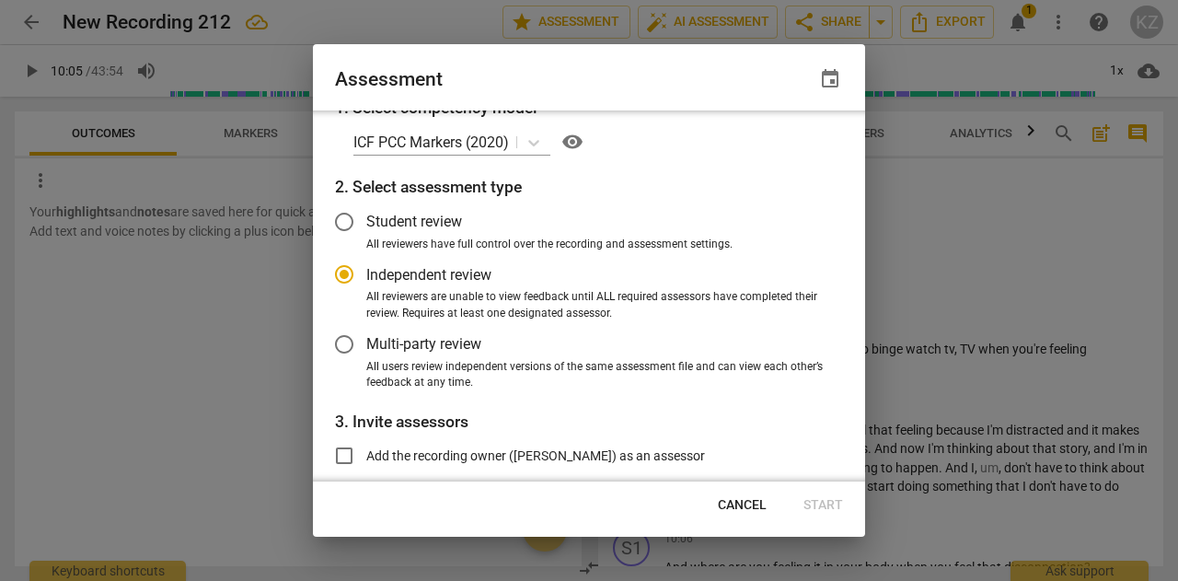
scroll to position [0, 0]
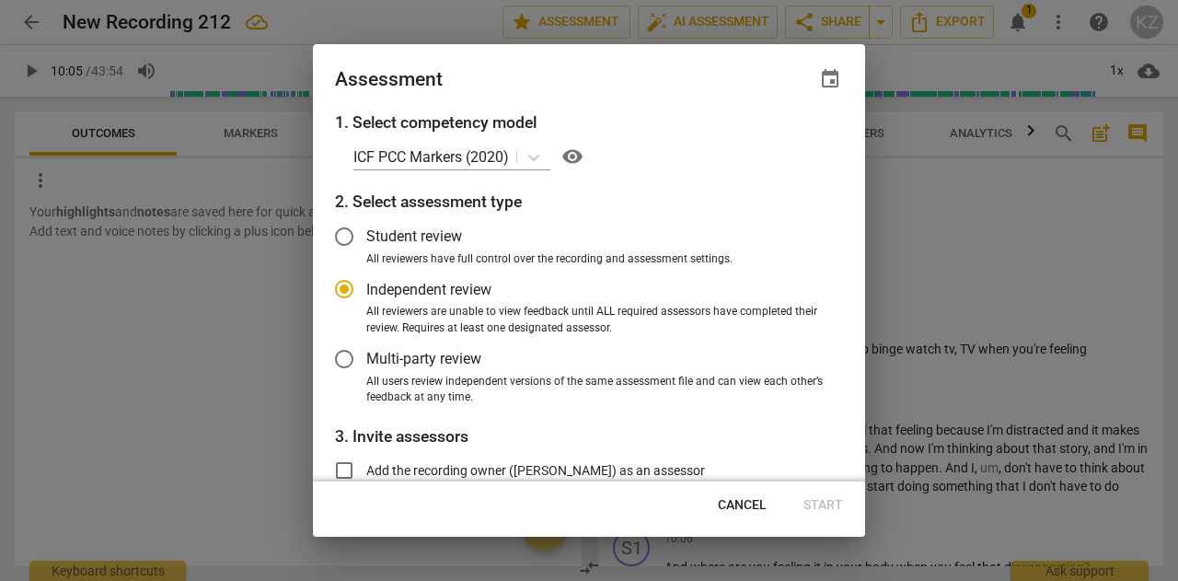
click at [940, 284] on div at bounding box center [589, 290] width 1178 height 581
radio input "false"
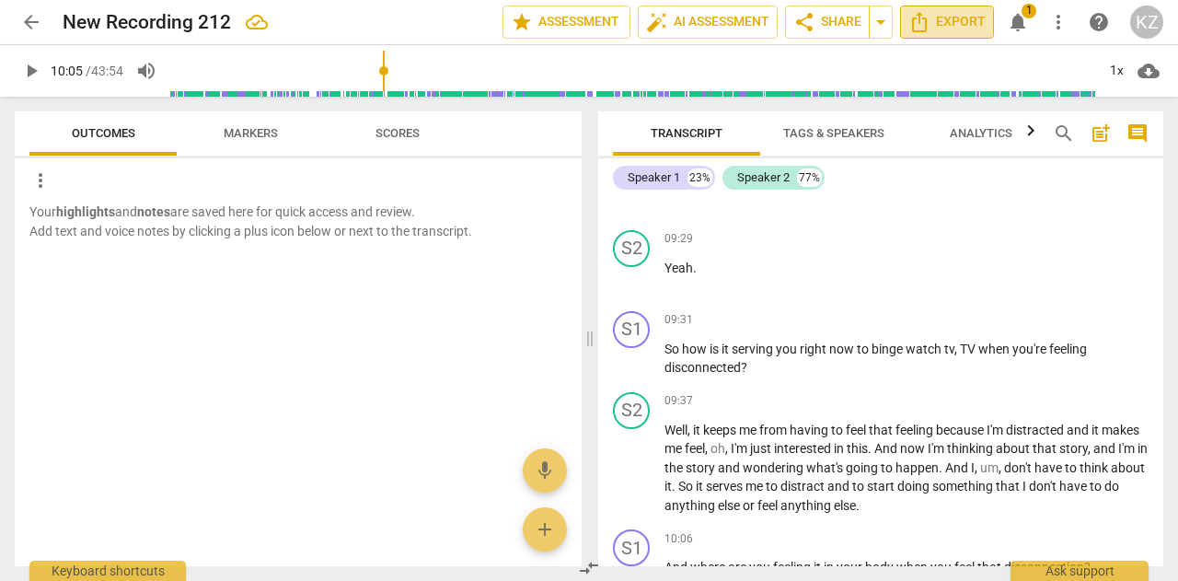
click at [920, 25] on icon "Export" at bounding box center [920, 22] width 22 height 22
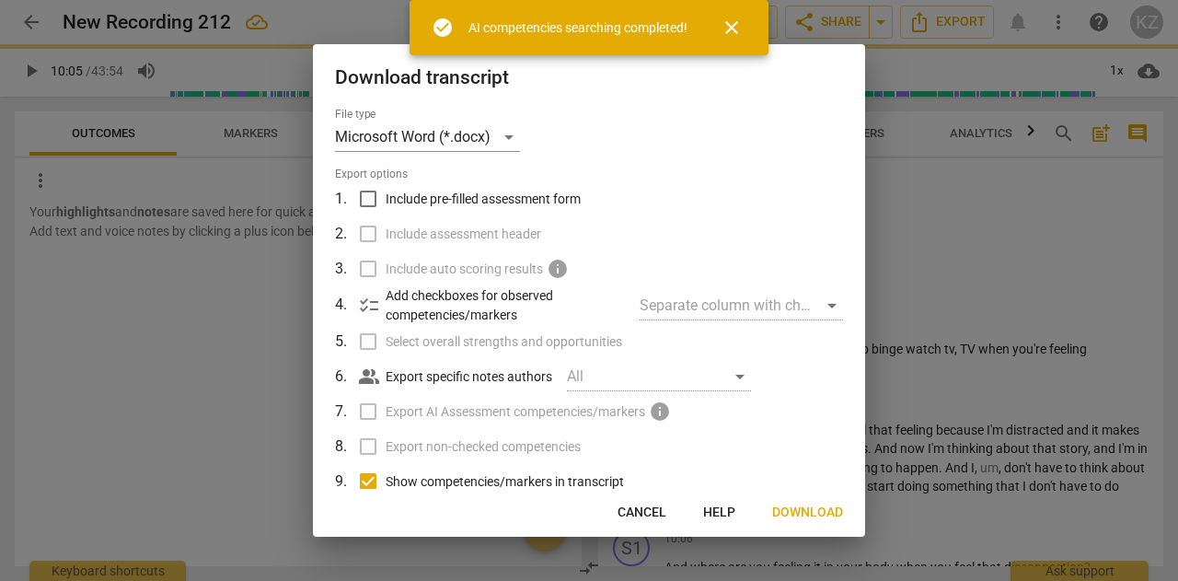
type input "606"
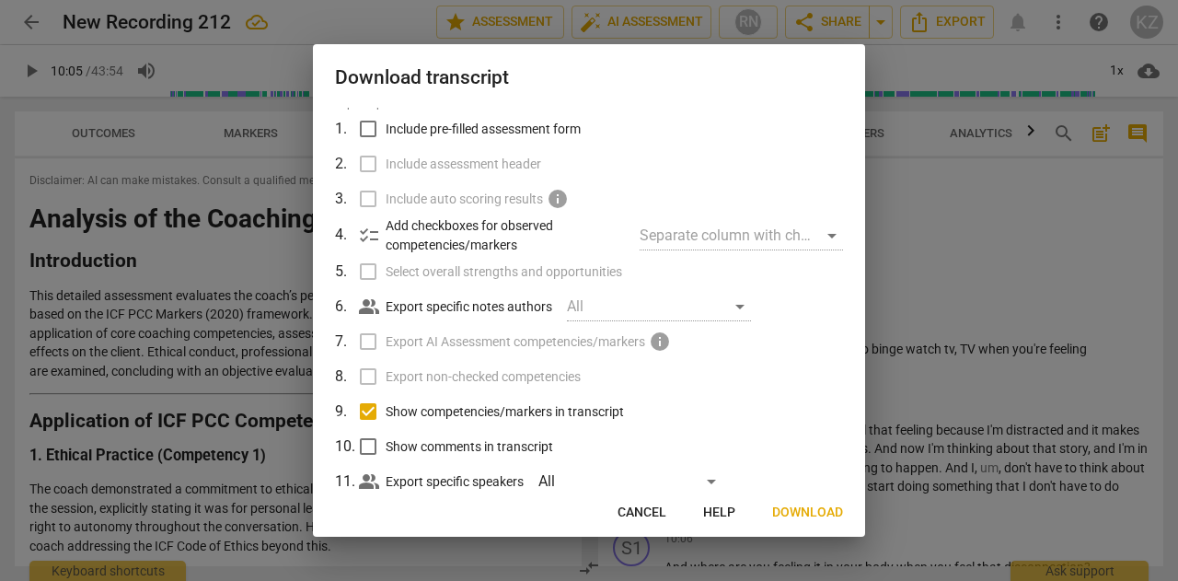
scroll to position [116, 0]
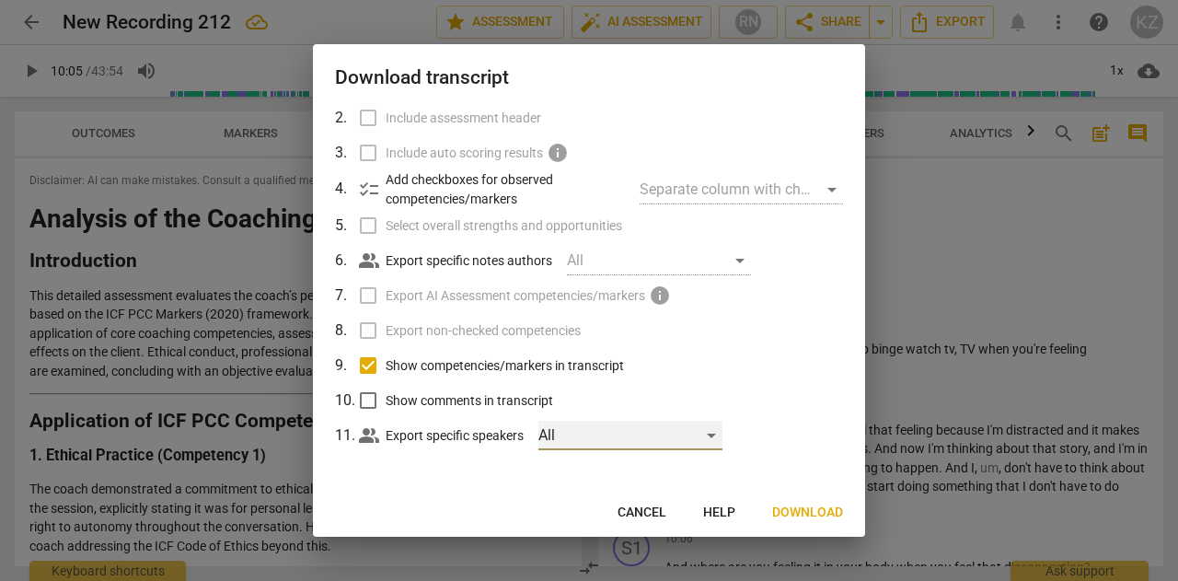
click at [715, 435] on div "All" at bounding box center [631, 435] width 184 height 29
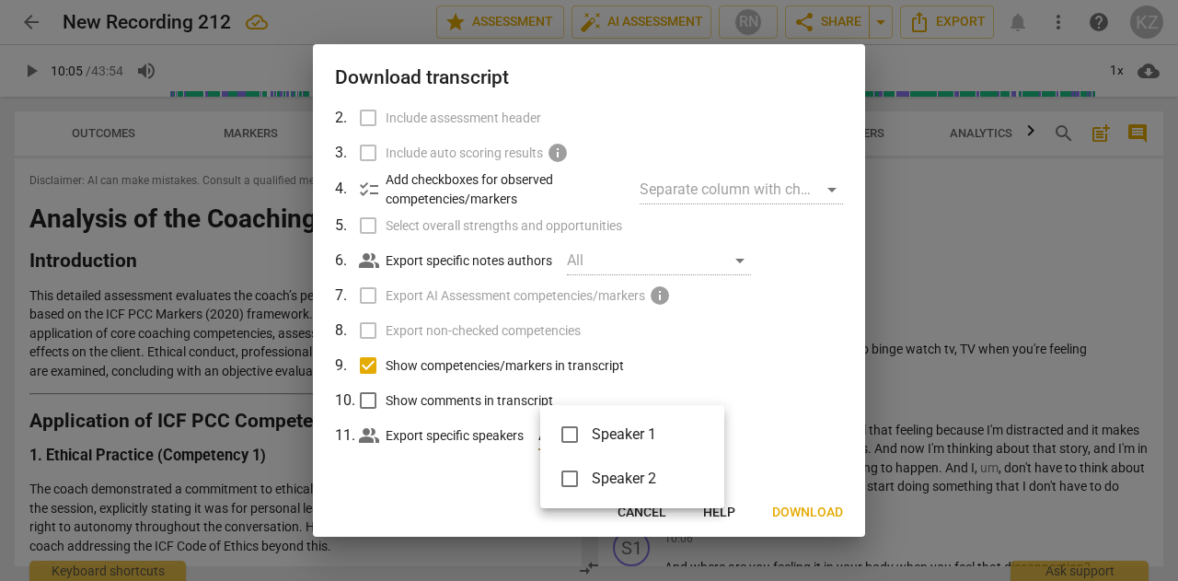
click at [578, 435] on input "checkbox" at bounding box center [570, 434] width 44 height 44
checkbox input "true"
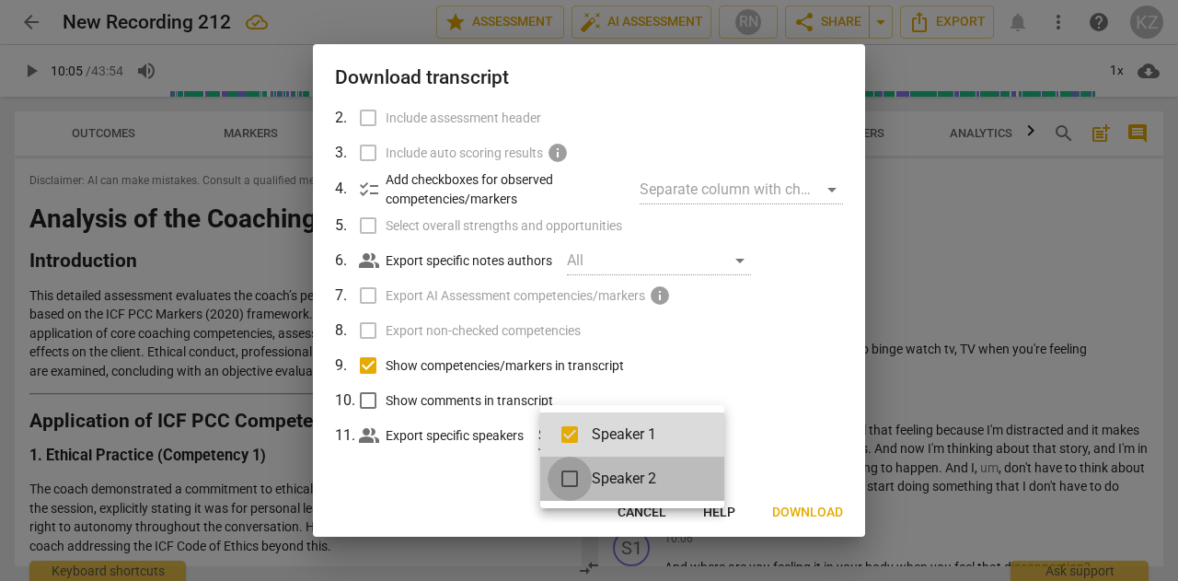
click at [574, 480] on input "checkbox" at bounding box center [570, 479] width 44 height 44
checkbox input "true"
drag, startPoint x: 862, startPoint y: 433, endPoint x: 850, endPoint y: 264, distance: 168.9
click at [850, 264] on div at bounding box center [589, 290] width 1178 height 581
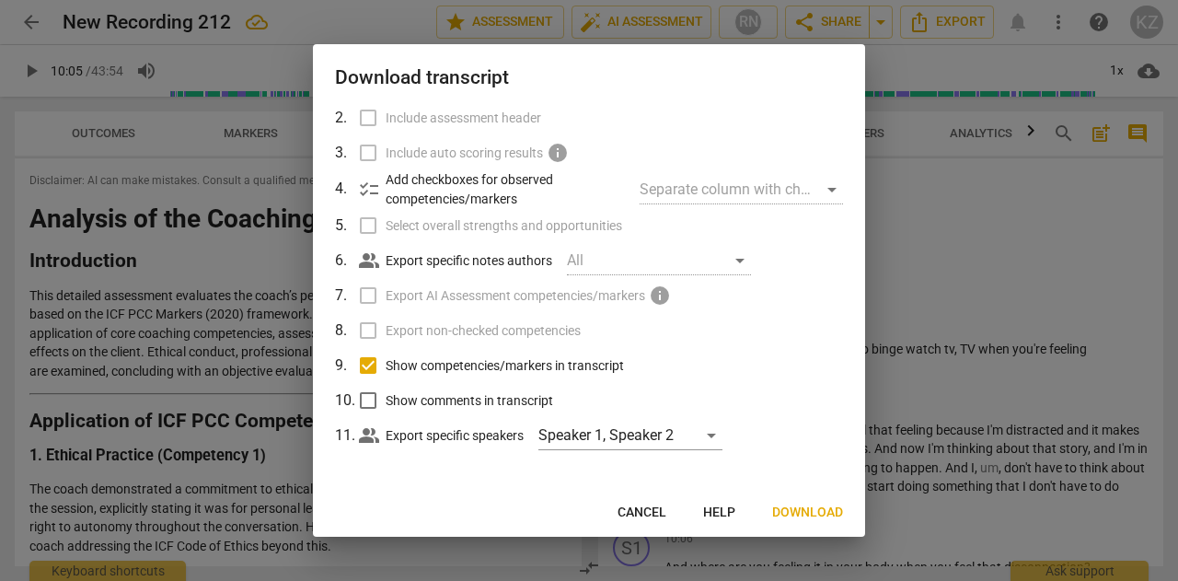
drag, startPoint x: 856, startPoint y: 275, endPoint x: 853, endPoint y: 182, distance: 93.1
click at [853, 181] on div "File type Microsoft Word (*.docx) Export options 1 . Include pre-filled assessm…" at bounding box center [589, 299] width 552 height 382
click at [821, 512] on span "Download" at bounding box center [807, 513] width 71 height 18
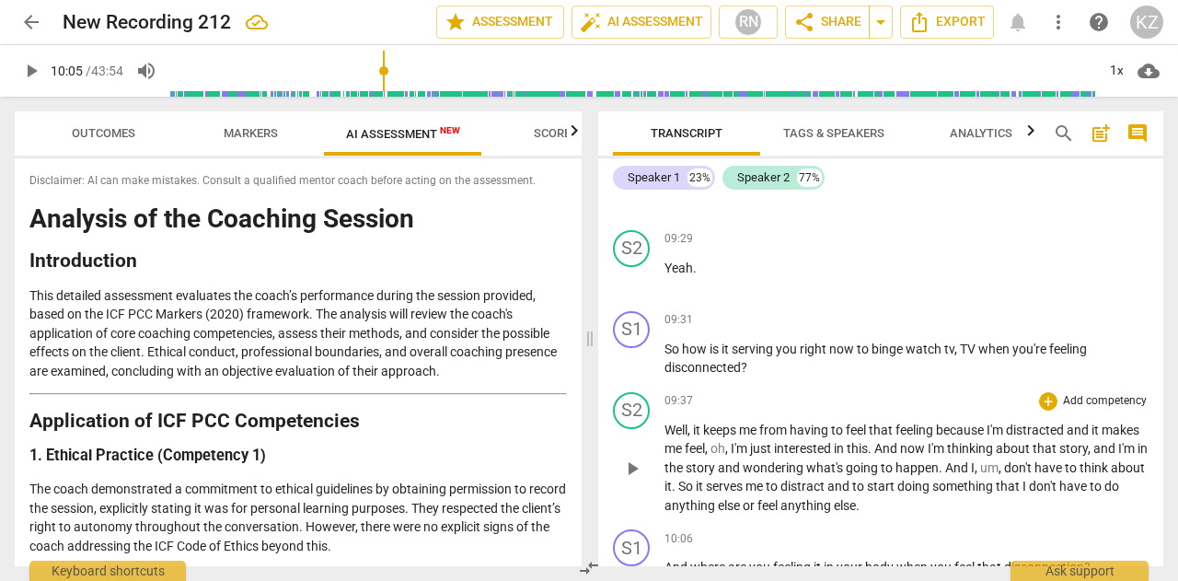
click at [821, 512] on p "Well , it keeps me from having to feel that feeling because I'm distracted and …" at bounding box center [907, 468] width 484 height 95
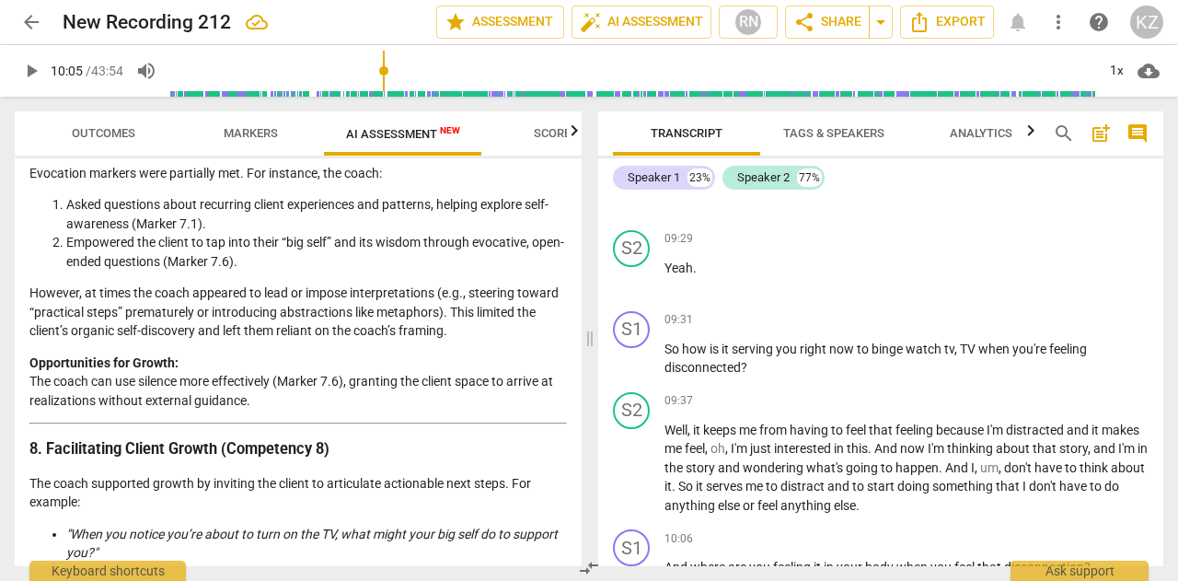
scroll to position [1160, 0]
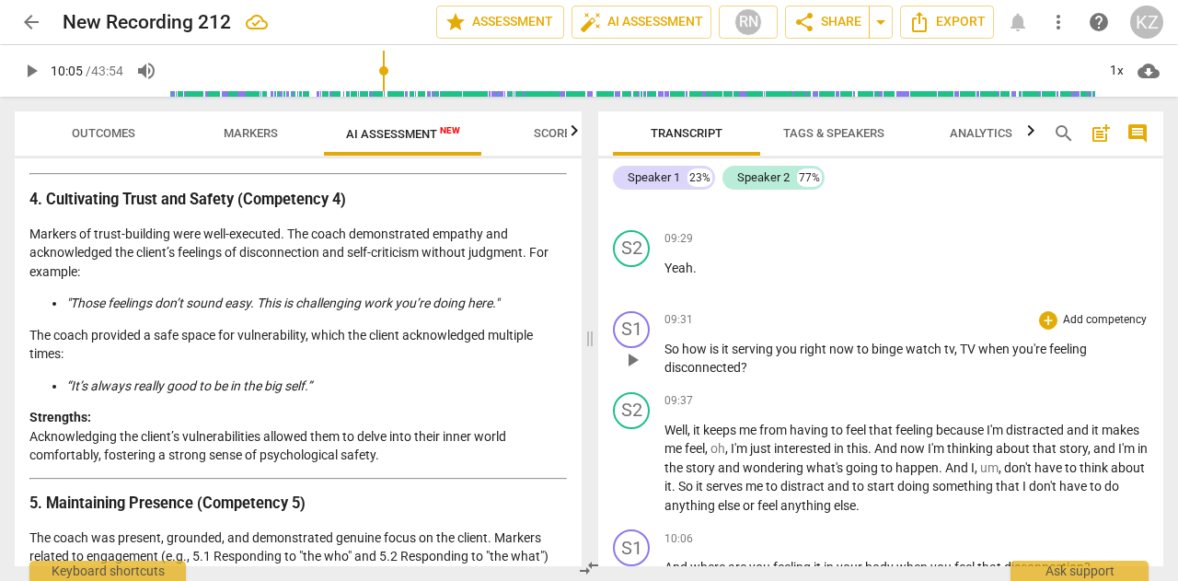
click at [713, 375] on span "disconnected" at bounding box center [703, 367] width 76 height 15
click at [702, 385] on div "S1 play_arrow pause 09:31 + Add competency keyboard_arrow_right So how is it se…" at bounding box center [880, 344] width 565 height 81
click at [573, 307] on div "Disclaimer: AI can make mistakes. Consult a qualified mentor coach before actin…" at bounding box center [298, 362] width 567 height 408
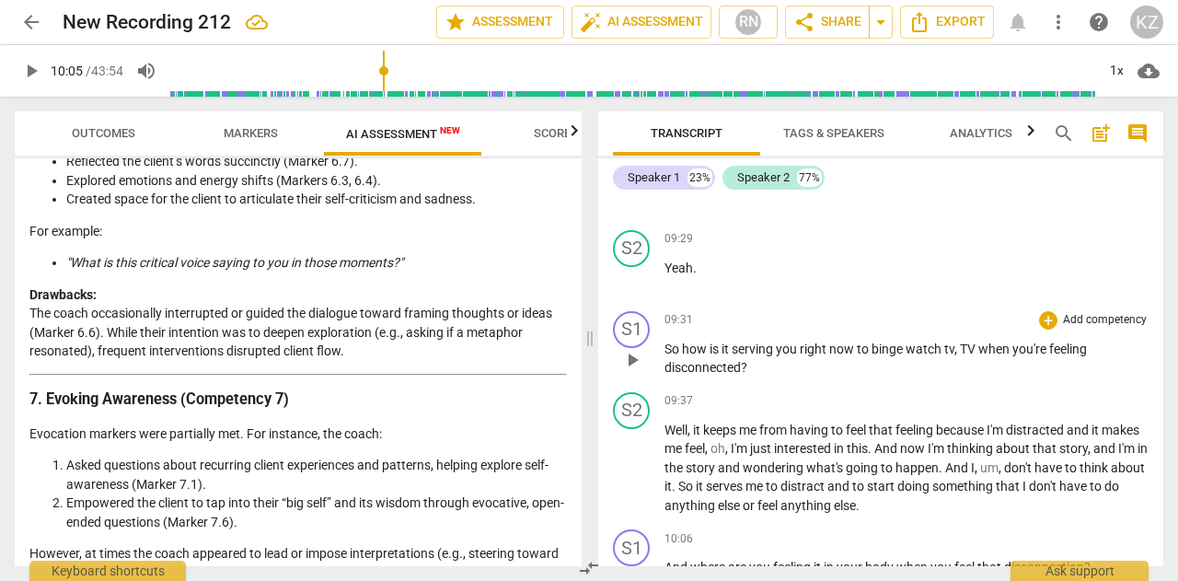
scroll to position [1899, 0]
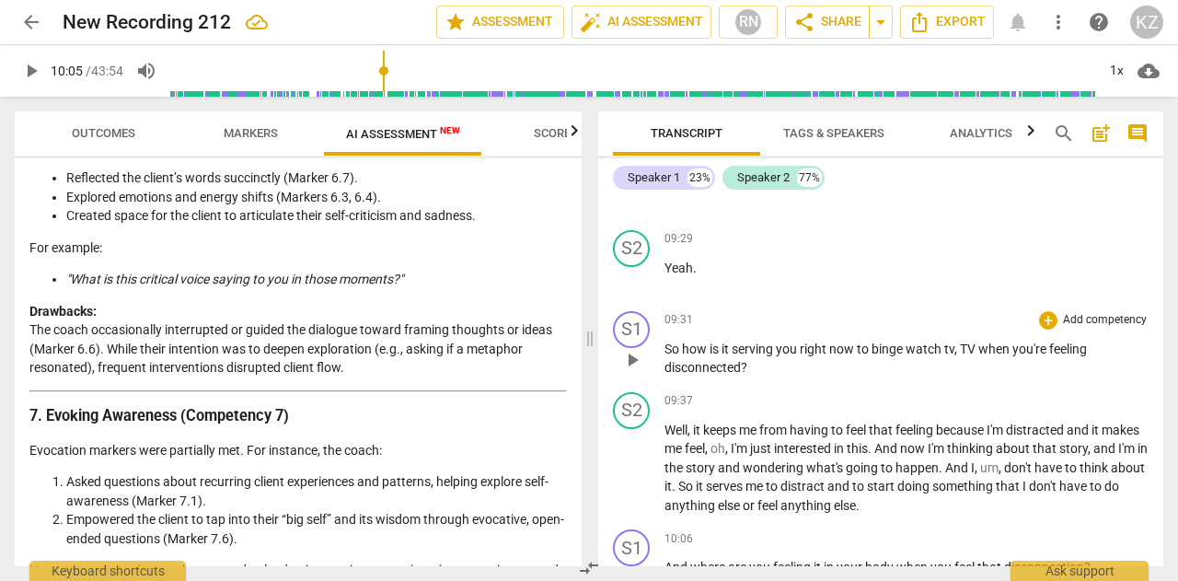
click at [606, 385] on div "S1 play_arrow pause 09:31 + Add competency keyboard_arrow_right So how is it se…" at bounding box center [880, 344] width 565 height 81
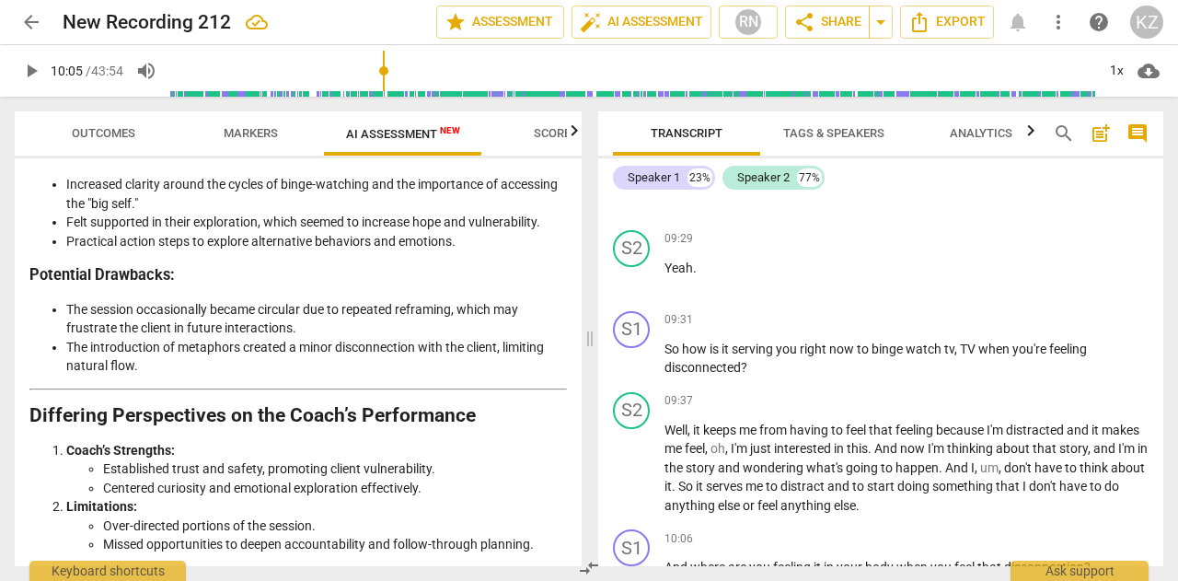
scroll to position [3066, 0]
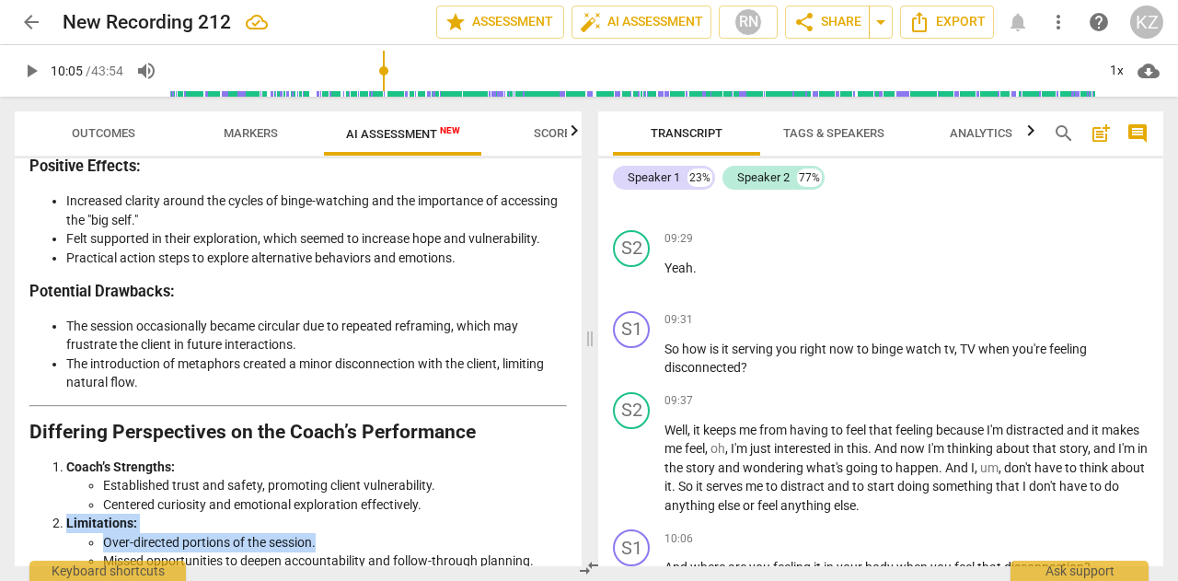
drag, startPoint x: 574, startPoint y: 511, endPoint x: 580, endPoint y: 533, distance: 22.8
click at [580, 533] on div "Disclaimer: AI can make mistakes. Consult a qualified mentor coach before actin…" at bounding box center [298, 362] width 567 height 408
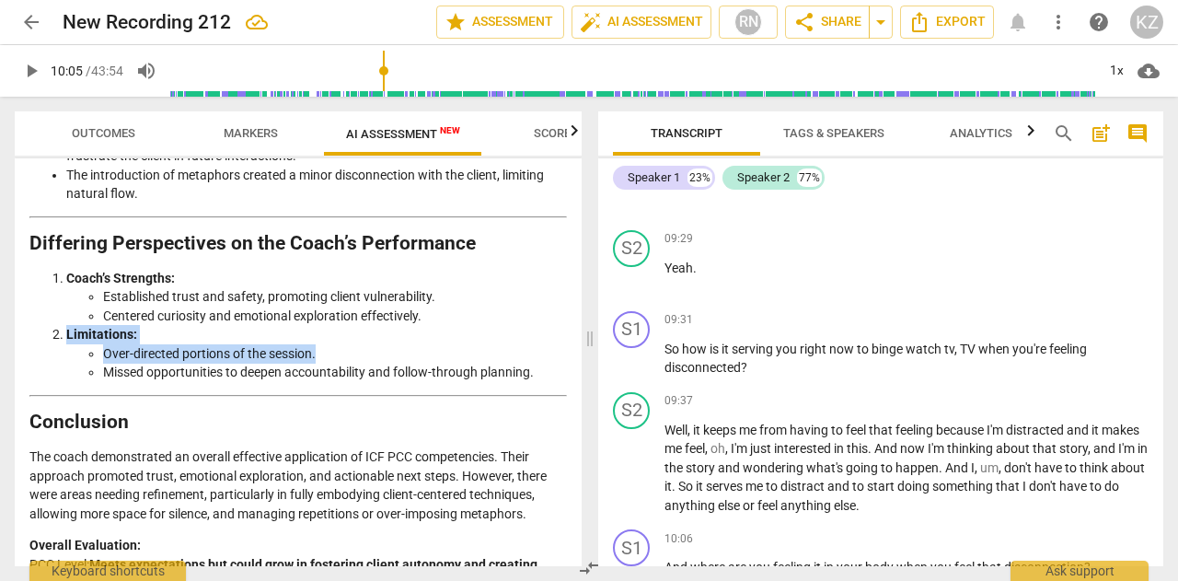
scroll to position [3288, 0]
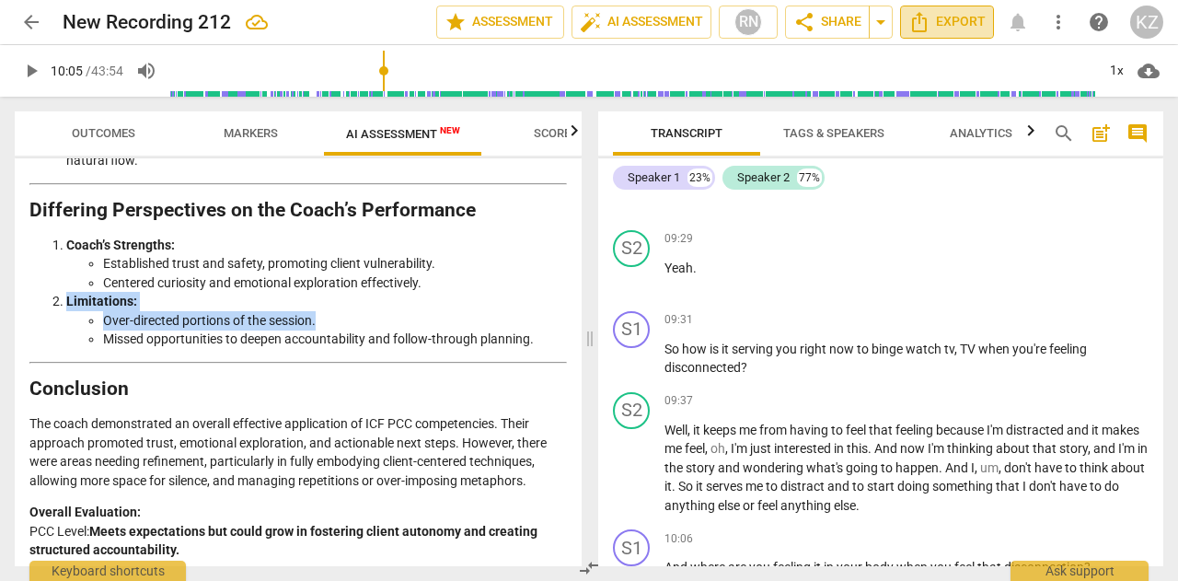
click at [922, 23] on icon "Export" at bounding box center [920, 22] width 22 height 22
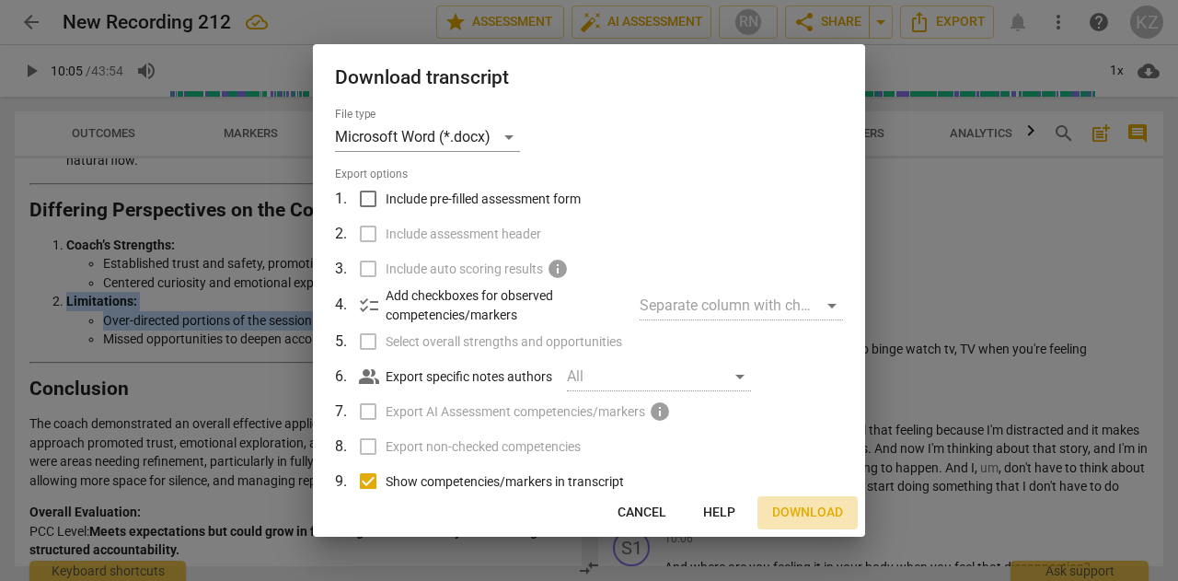
click at [798, 509] on span "Download" at bounding box center [807, 513] width 71 height 18
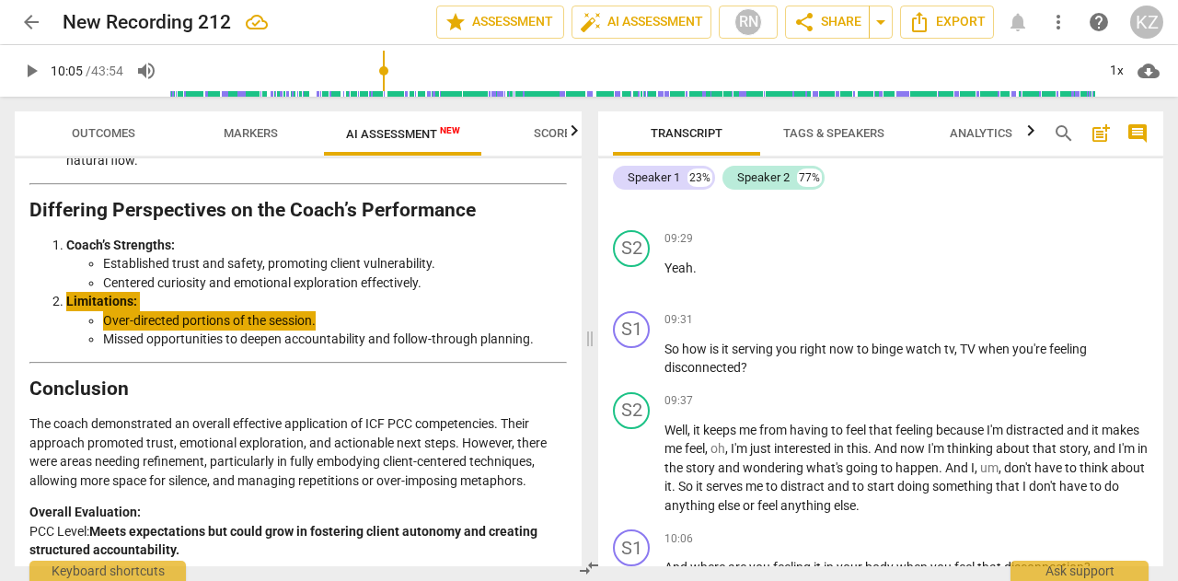
type input "606"
